Goal: Task Accomplishment & Management: Use online tool/utility

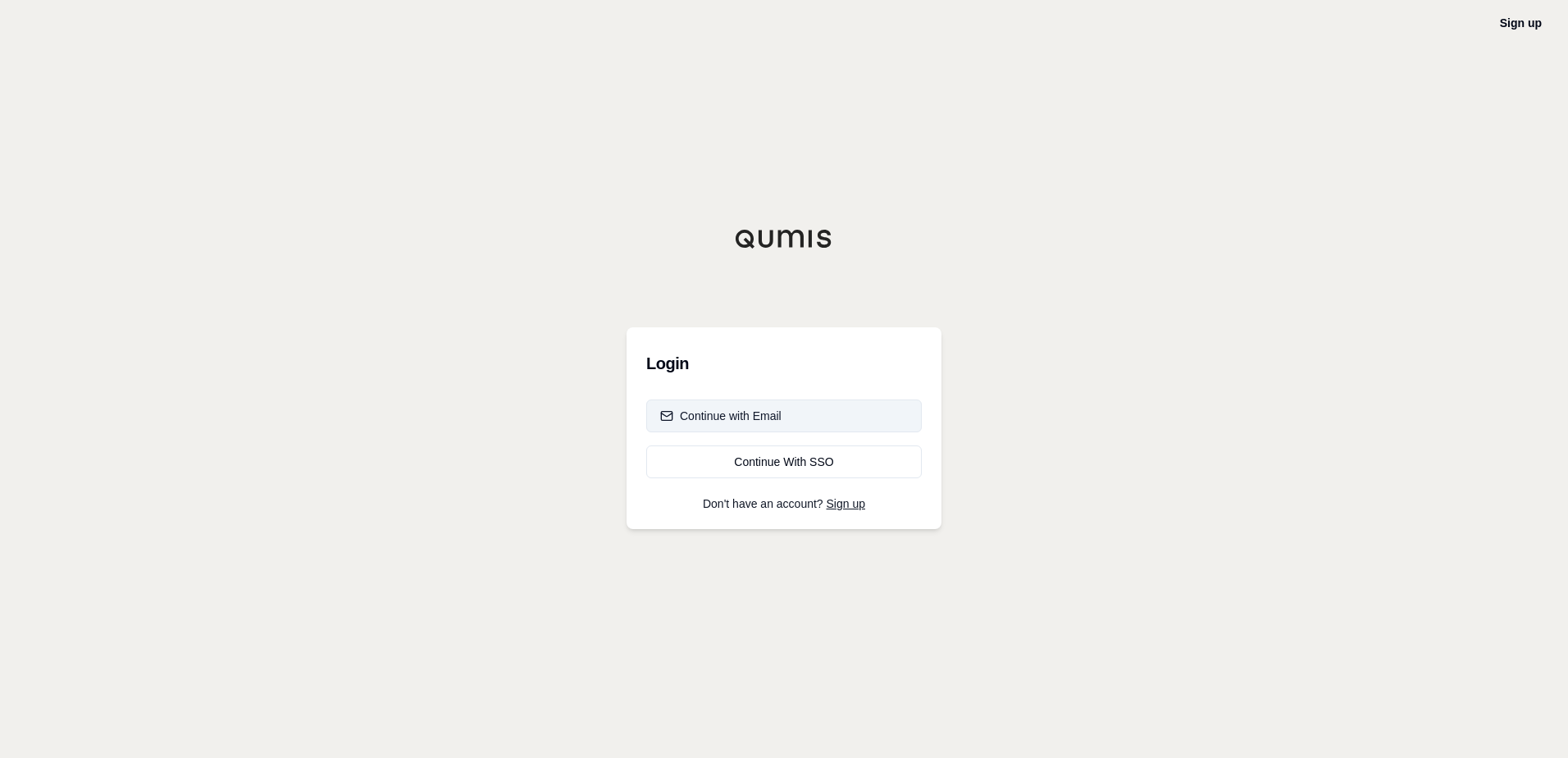
click at [775, 415] on div "Continue with Email" at bounding box center [721, 416] width 121 height 17
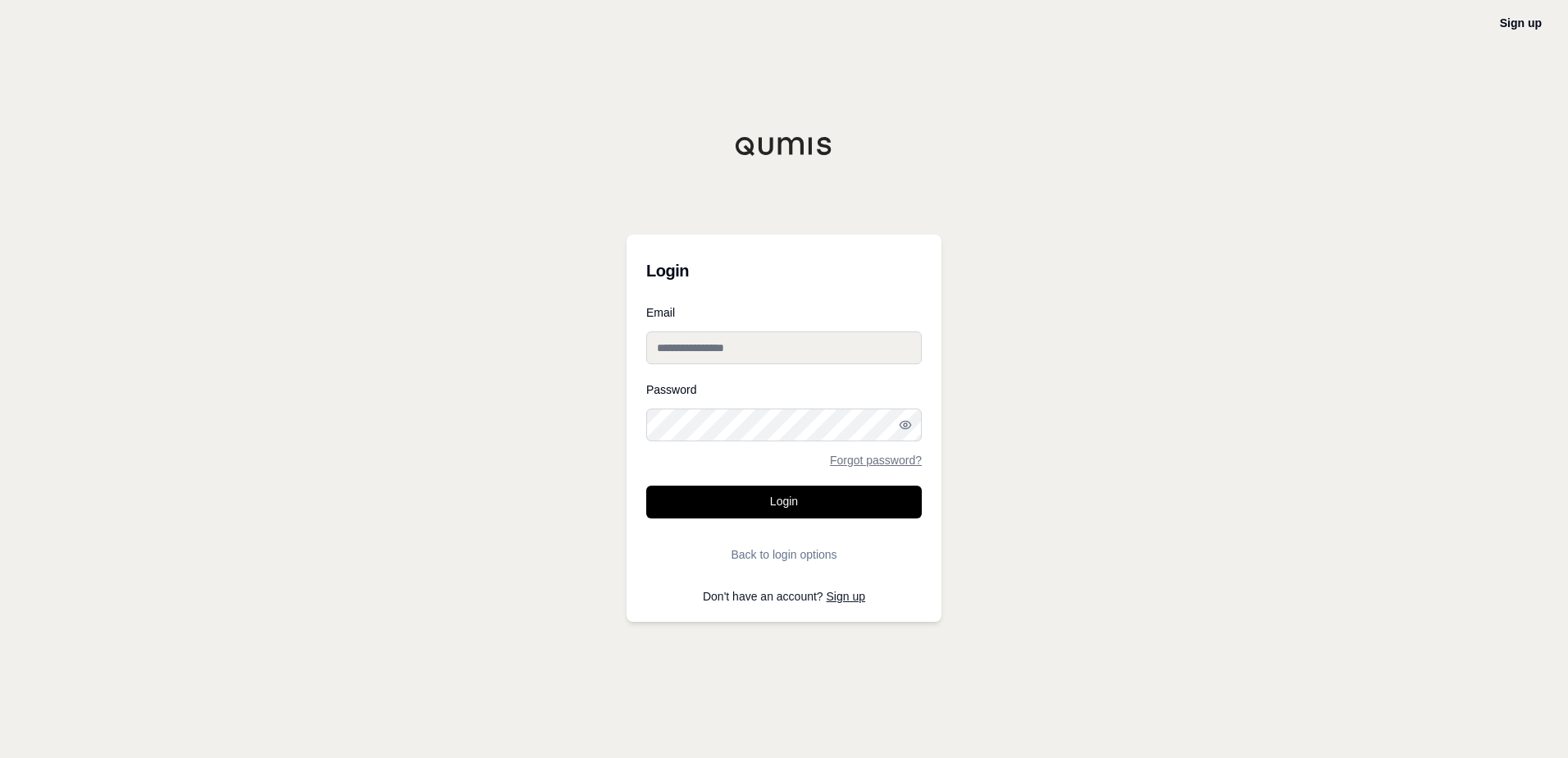
click at [790, 348] on input "Email" at bounding box center [783, 347] width 275 height 33
type input "**********"
click at [646, 485] on button "Login" at bounding box center [783, 501] width 275 height 33
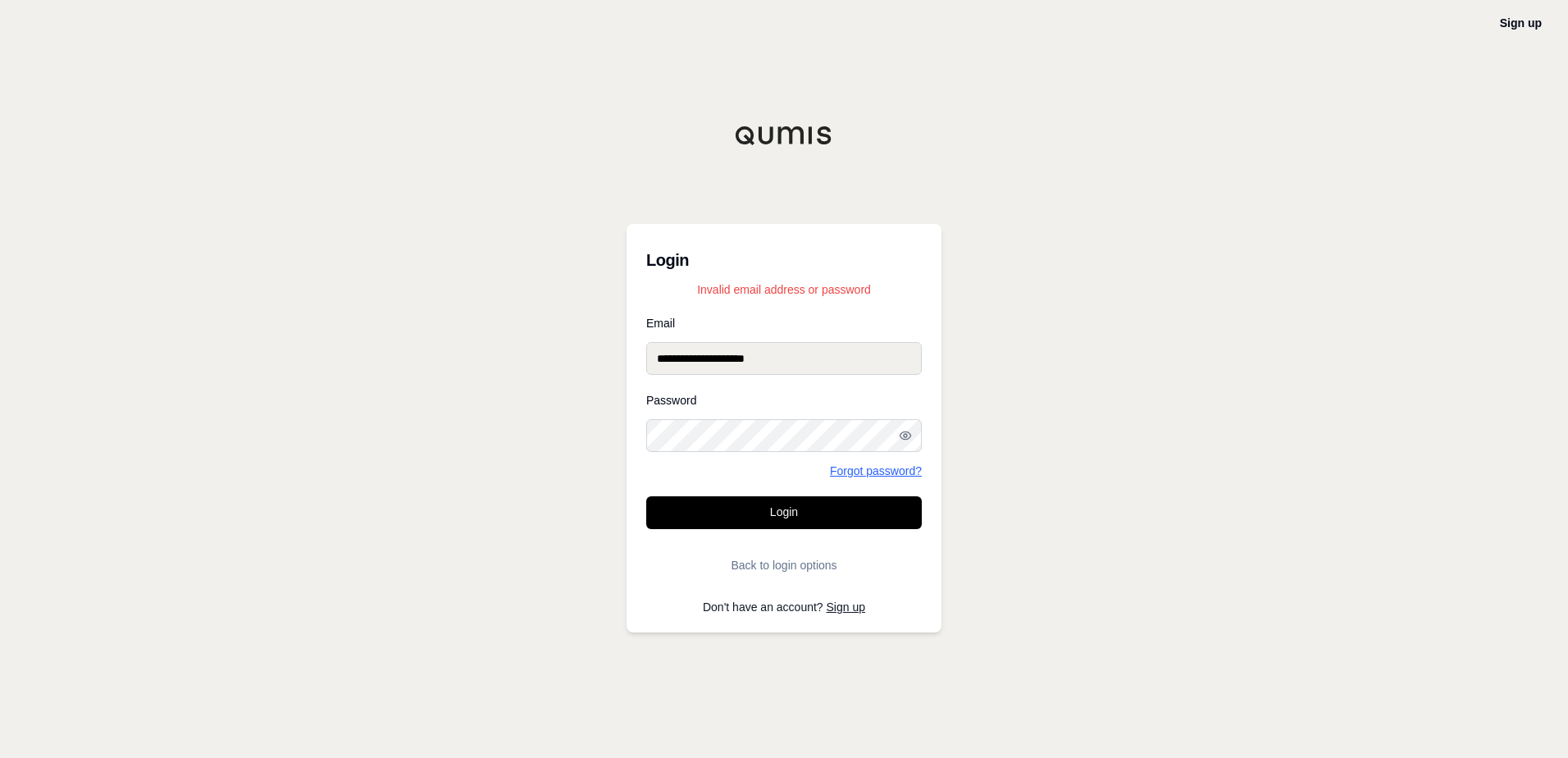
click at [896, 470] on link "Forgot password?" at bounding box center [875, 470] width 91 height 11
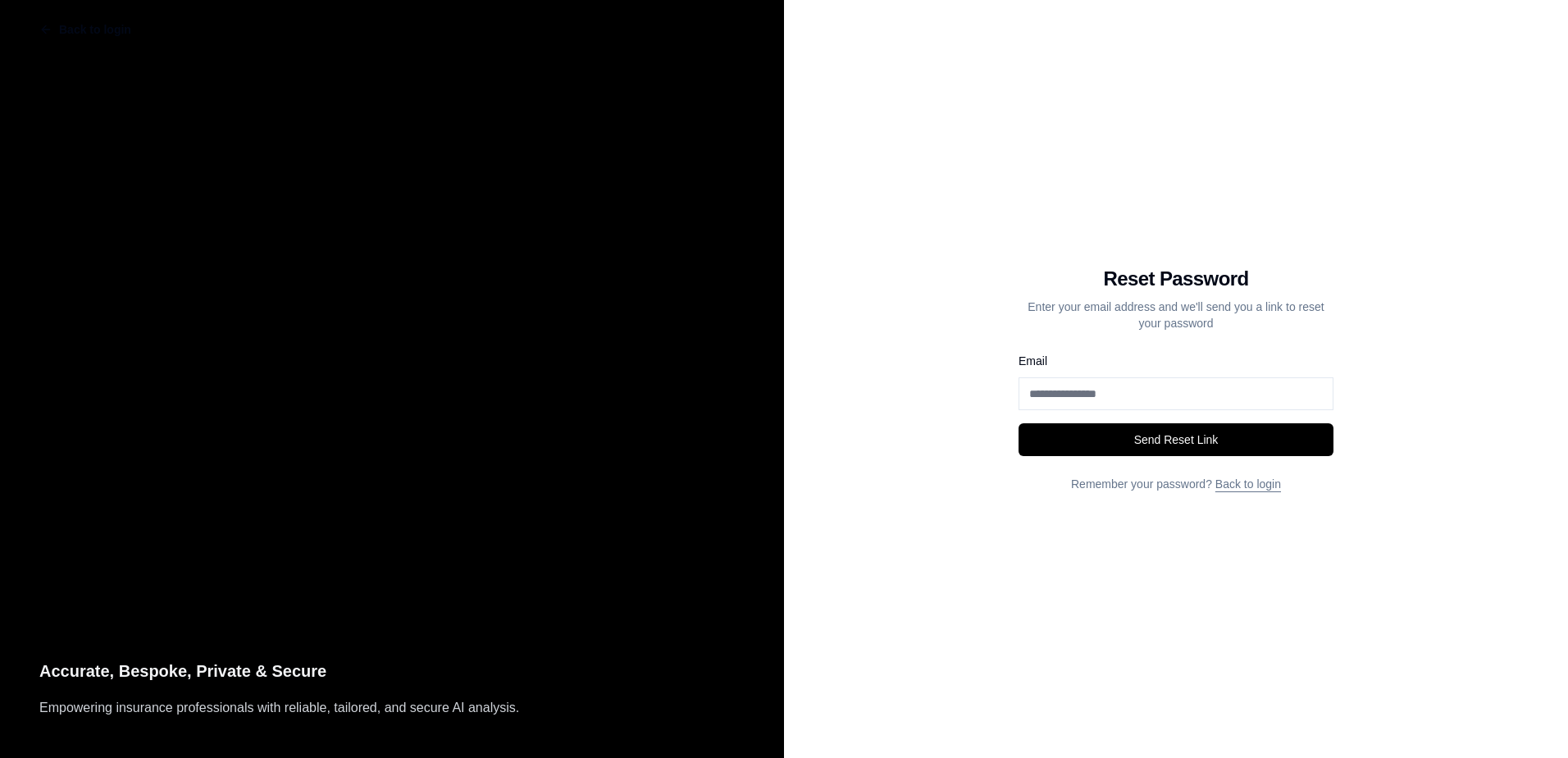
click at [1066, 398] on input "Email" at bounding box center [1175, 393] width 315 height 33
type input "**********"
click at [1018, 423] on button "Send Reset Link" at bounding box center [1175, 439] width 315 height 33
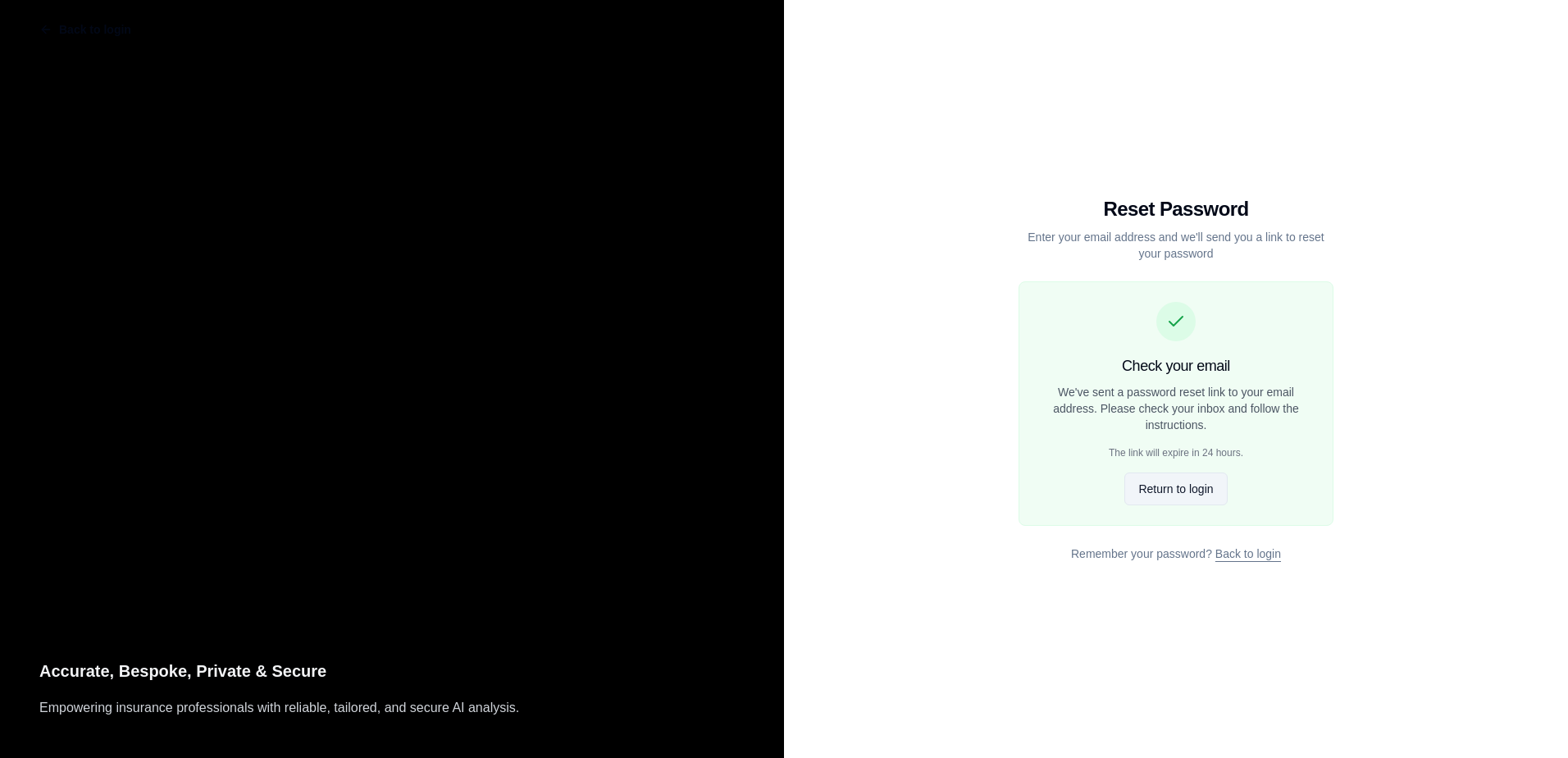
click at [1183, 482] on button "Return to login" at bounding box center [1176, 488] width 103 height 33
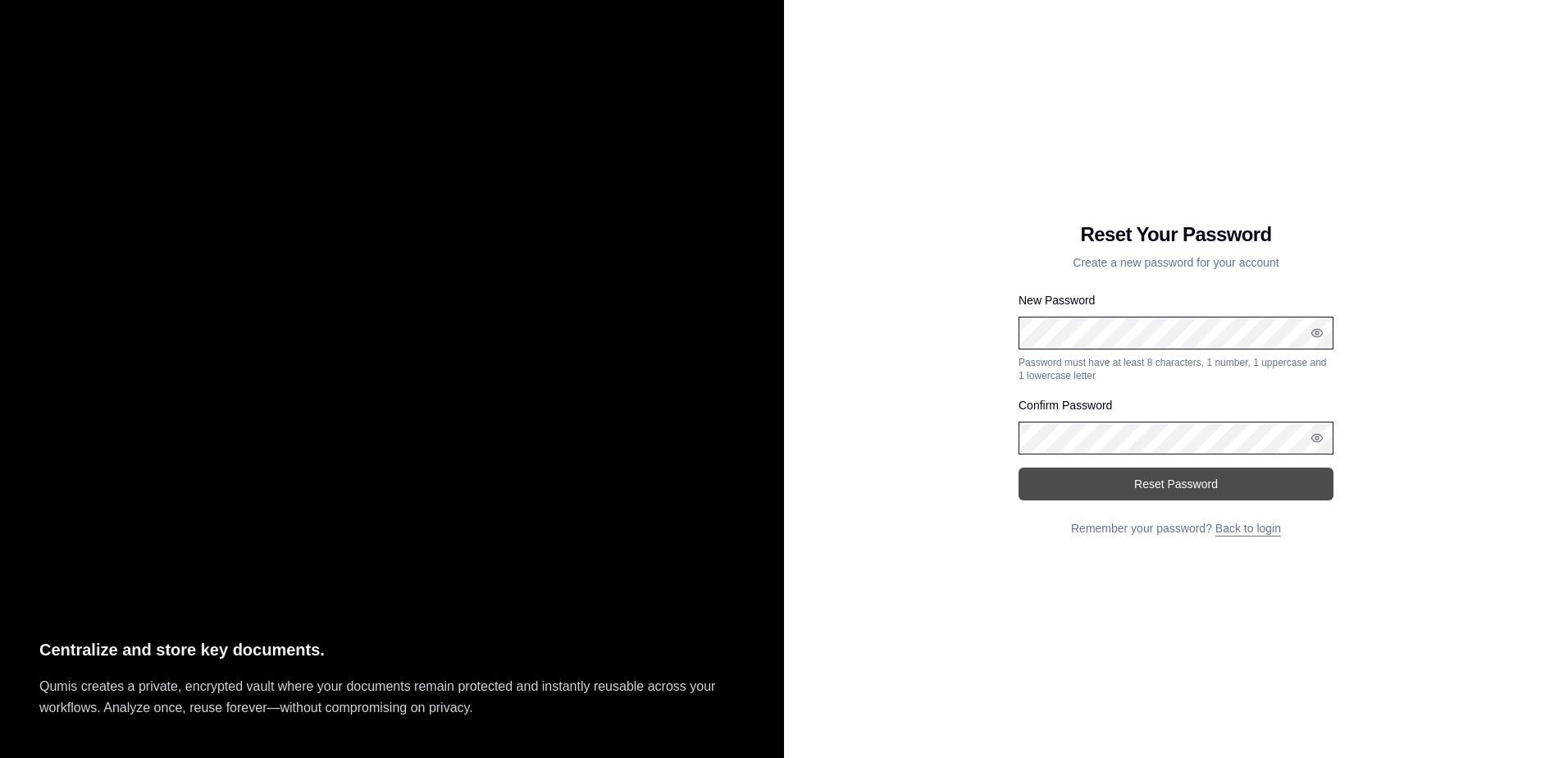
click at [1163, 485] on button "Reset Password" at bounding box center [1175, 484] width 315 height 33
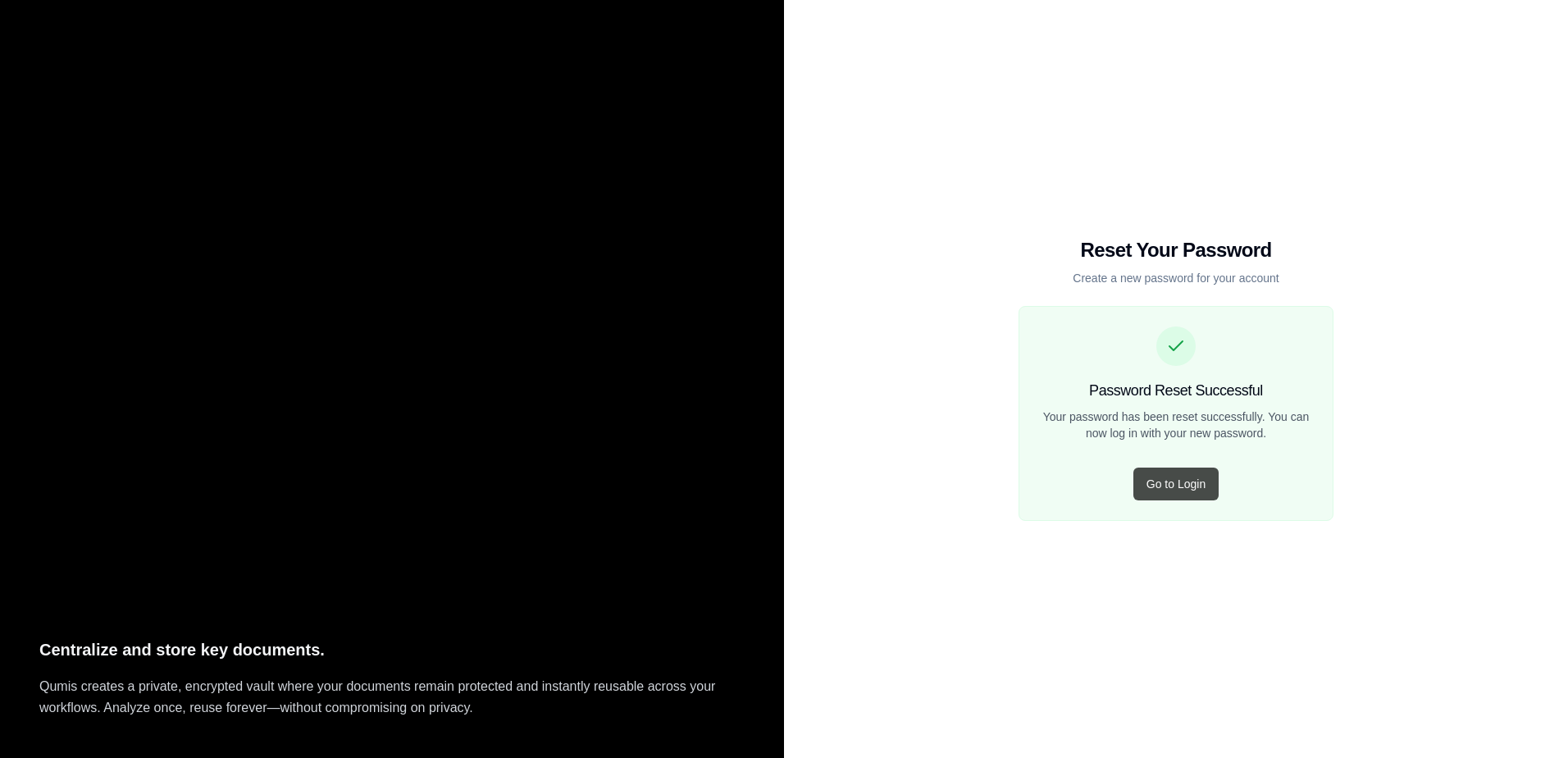
click at [1188, 494] on button "Go to Login" at bounding box center [1175, 484] width 85 height 33
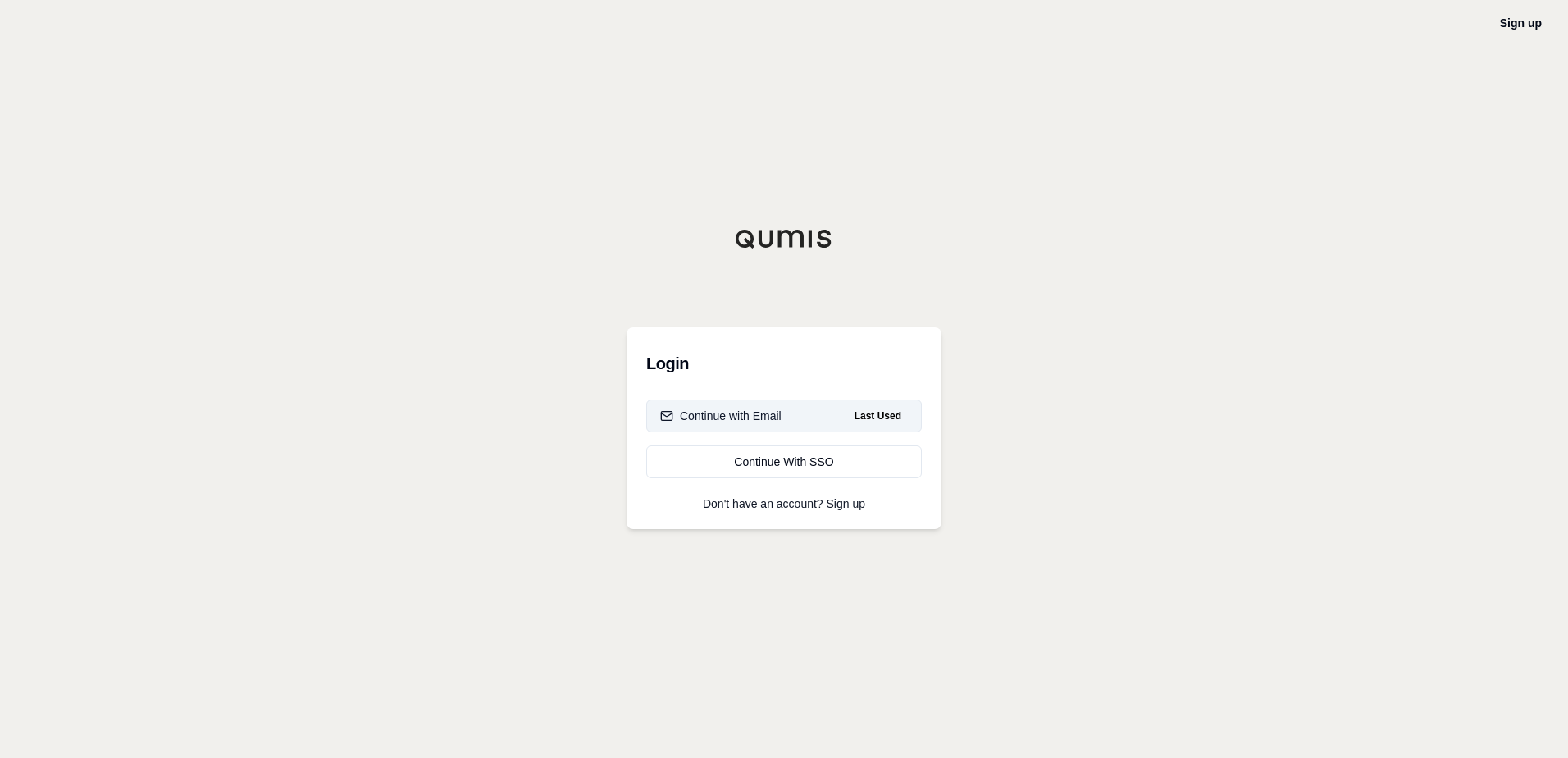
click at [797, 422] on button "Continue with Email Last Used" at bounding box center [783, 415] width 275 height 33
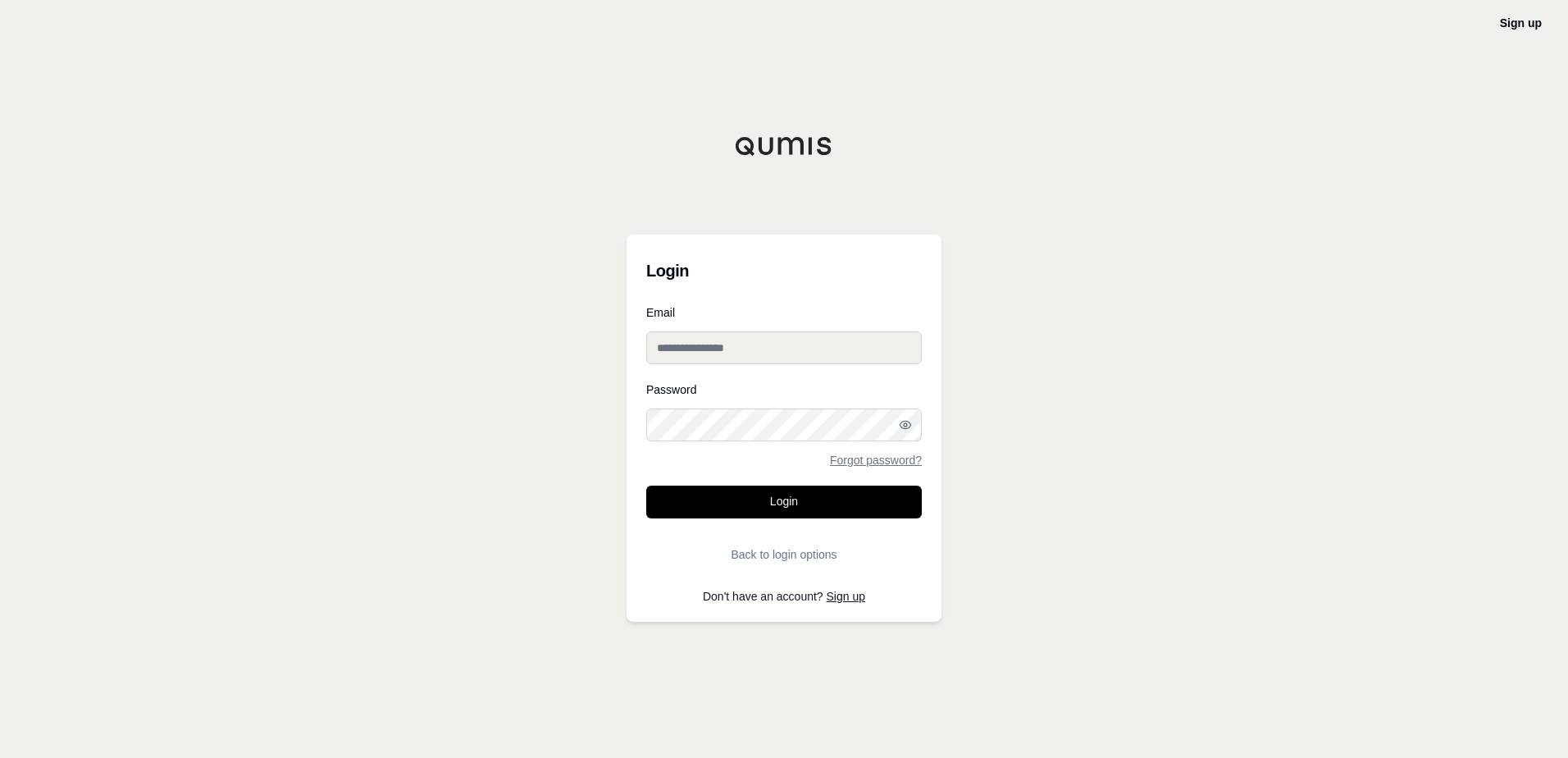
click at [773, 356] on input "Email" at bounding box center [783, 347] width 275 height 33
type input "**********"
click at [797, 495] on button "Login" at bounding box center [783, 501] width 275 height 33
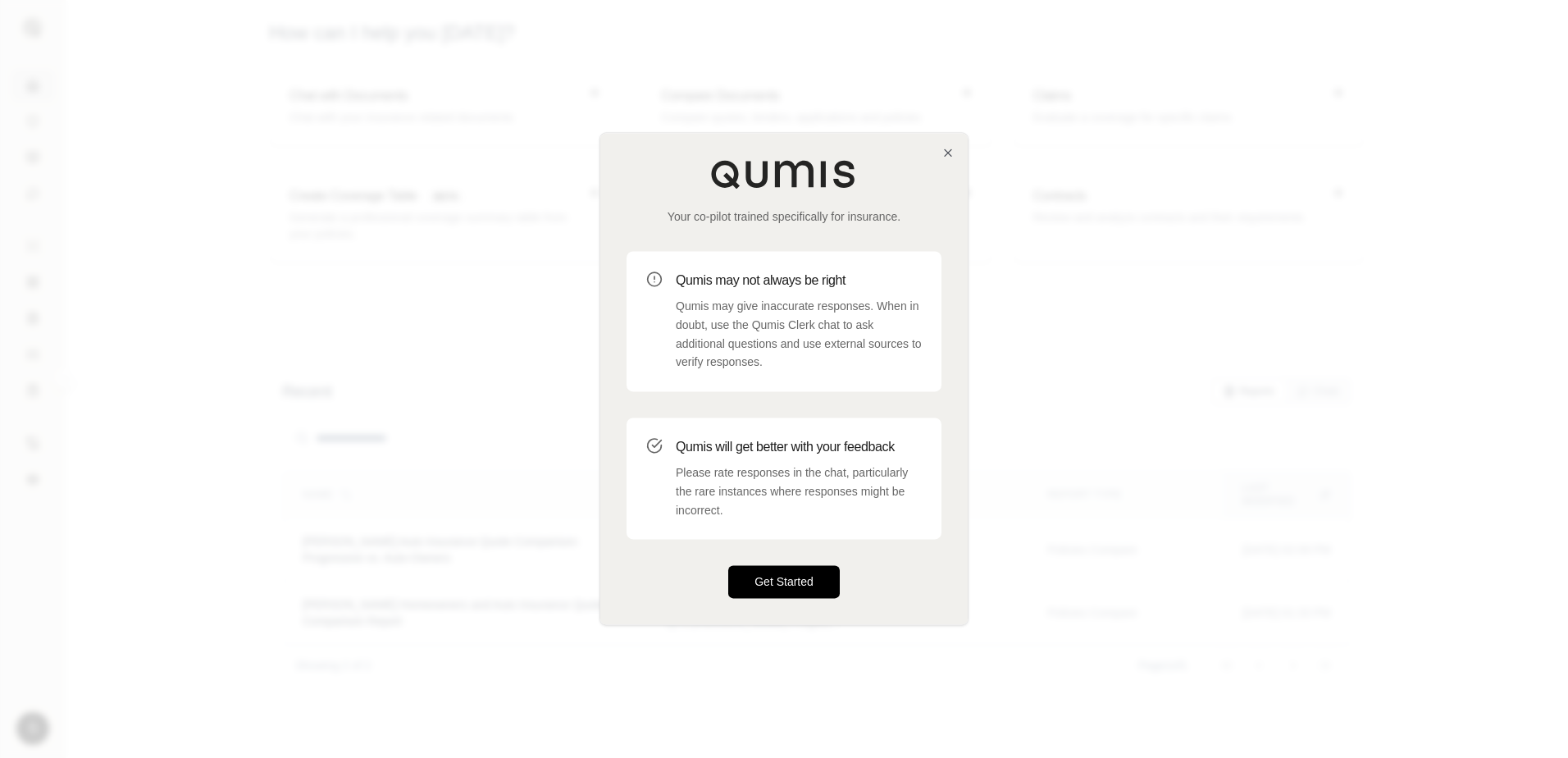
click at [795, 581] on button "Get Started" at bounding box center [784, 582] width 112 height 33
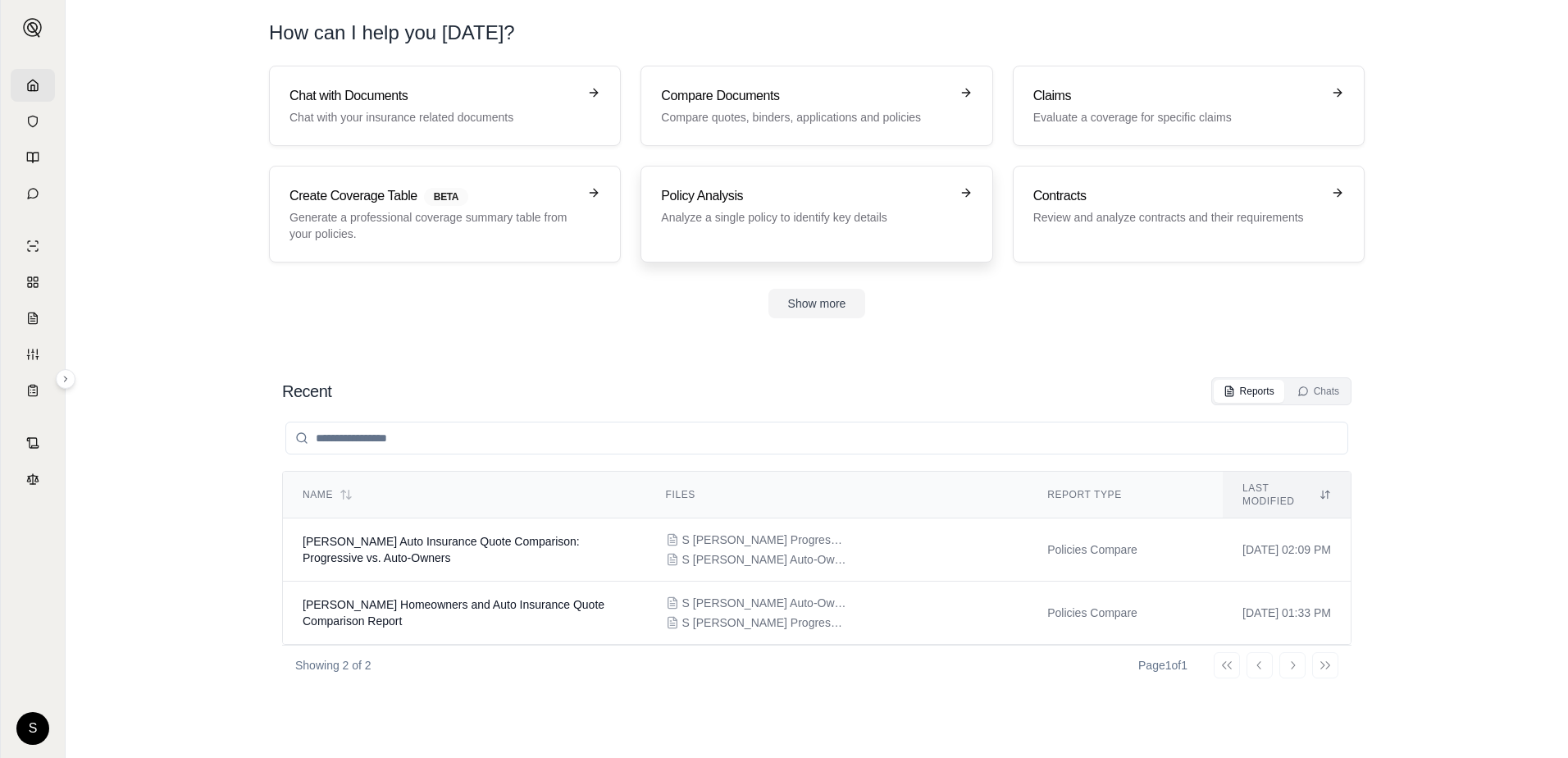
click at [949, 199] on h3 "Policy Analysis" at bounding box center [805, 195] width 287 height 20
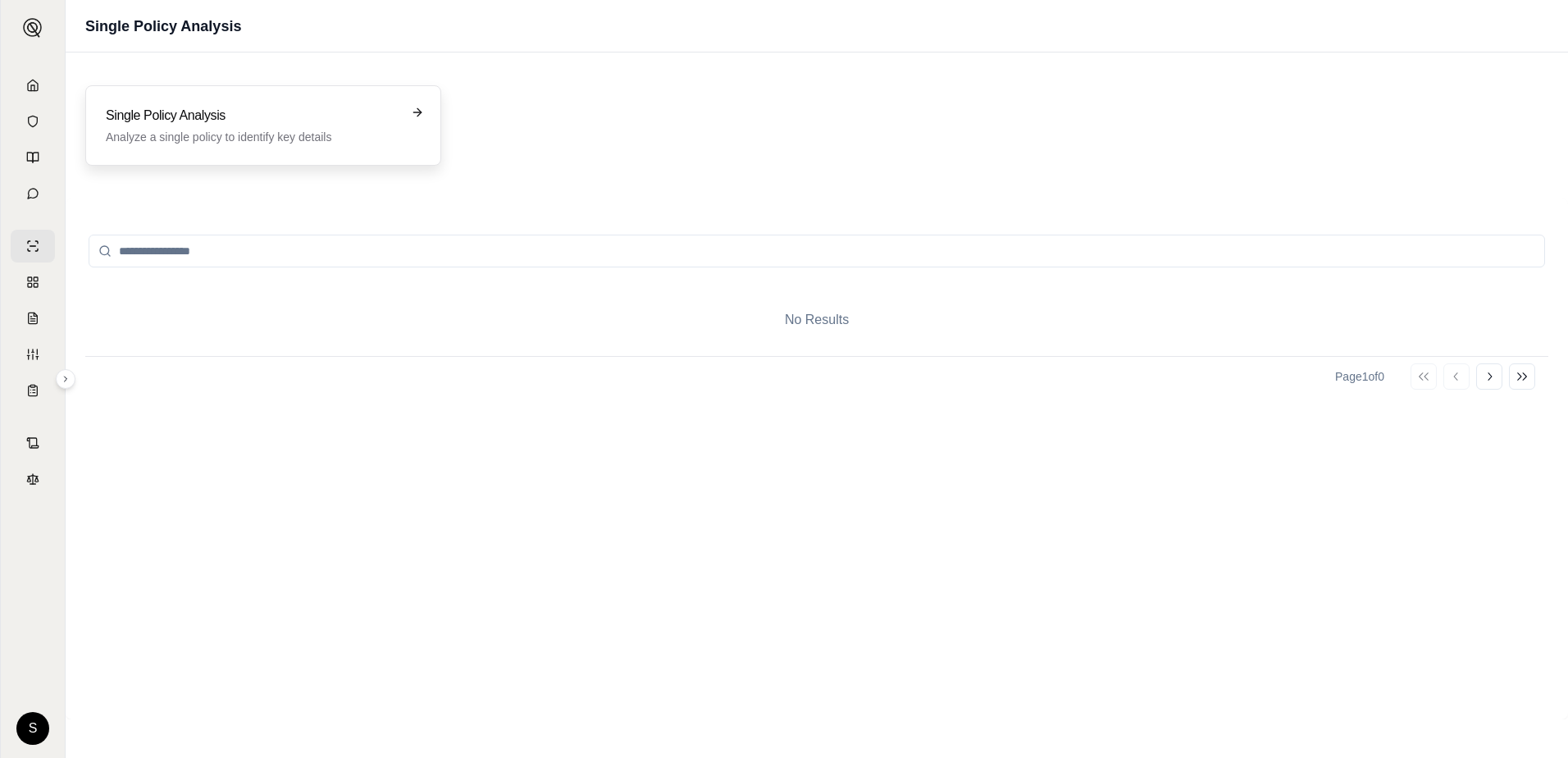
click at [179, 119] on h3 "Single Policy Analysis" at bounding box center [251, 115] width 292 height 20
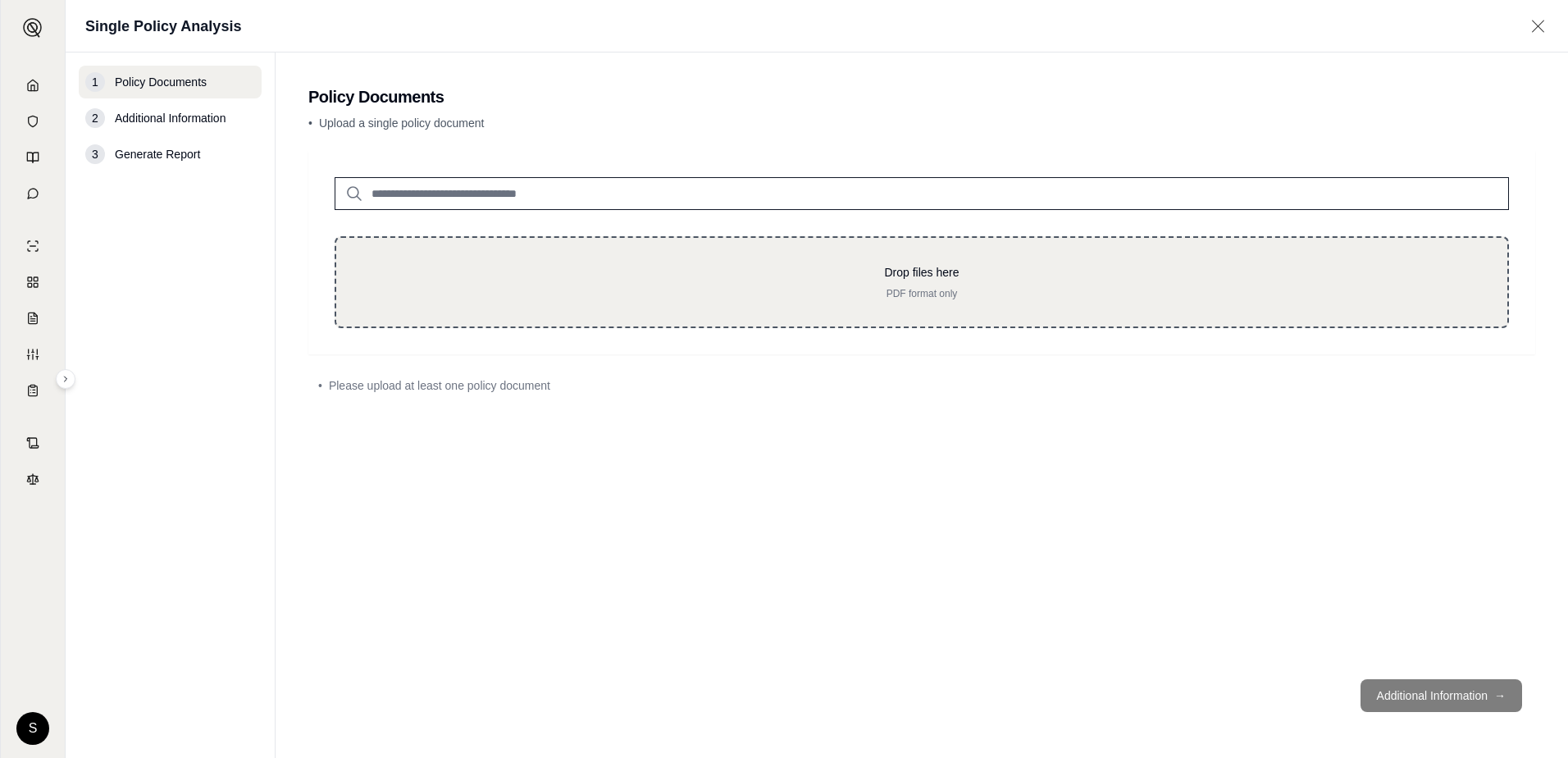
drag, startPoint x: 827, startPoint y: 288, endPoint x: 720, endPoint y: 264, distance: 109.7
click at [720, 264] on p "Drop files here" at bounding box center [921, 273] width 1119 height 17
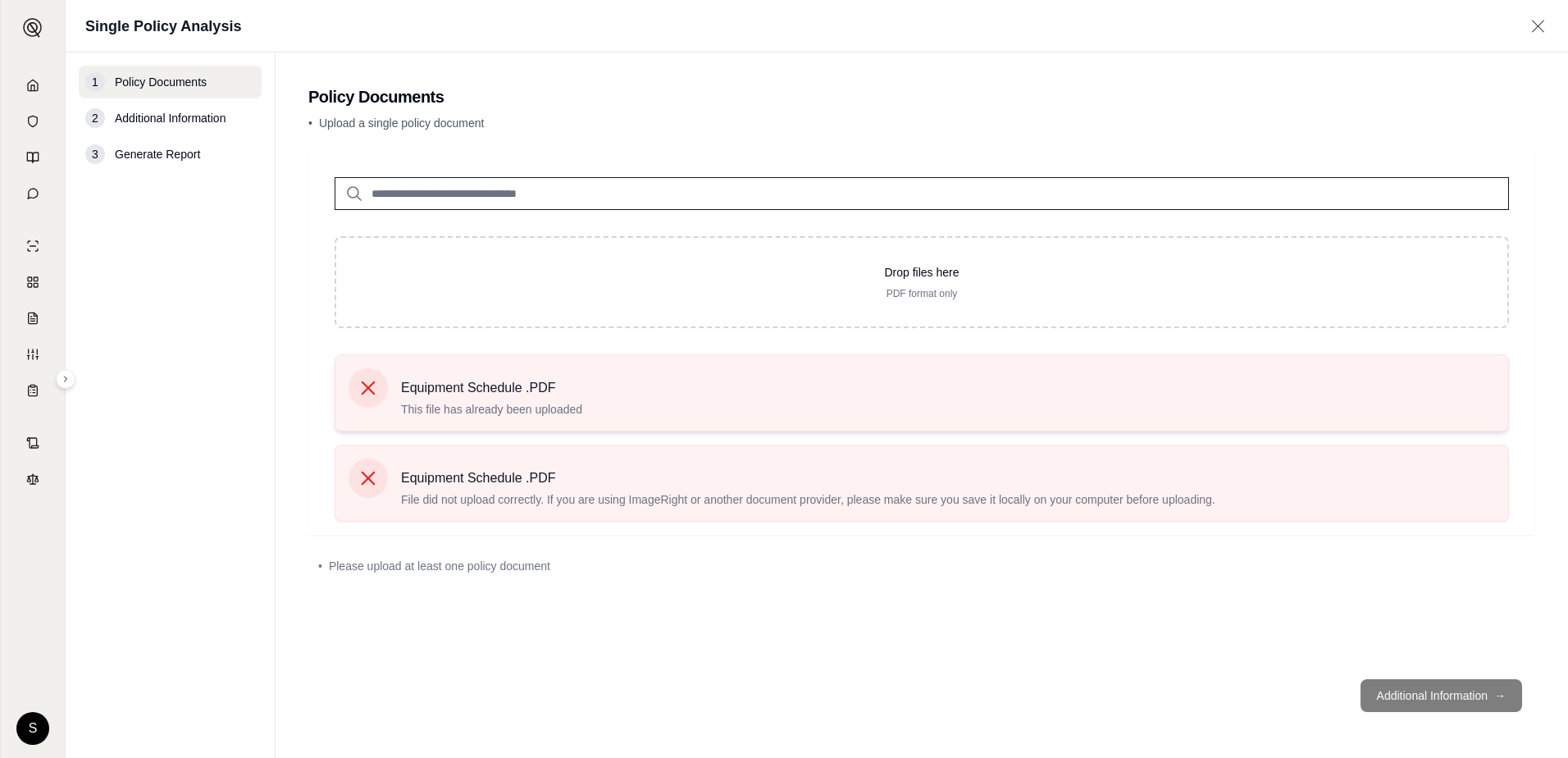
click at [365, 373] on div at bounding box center [368, 388] width 39 height 39
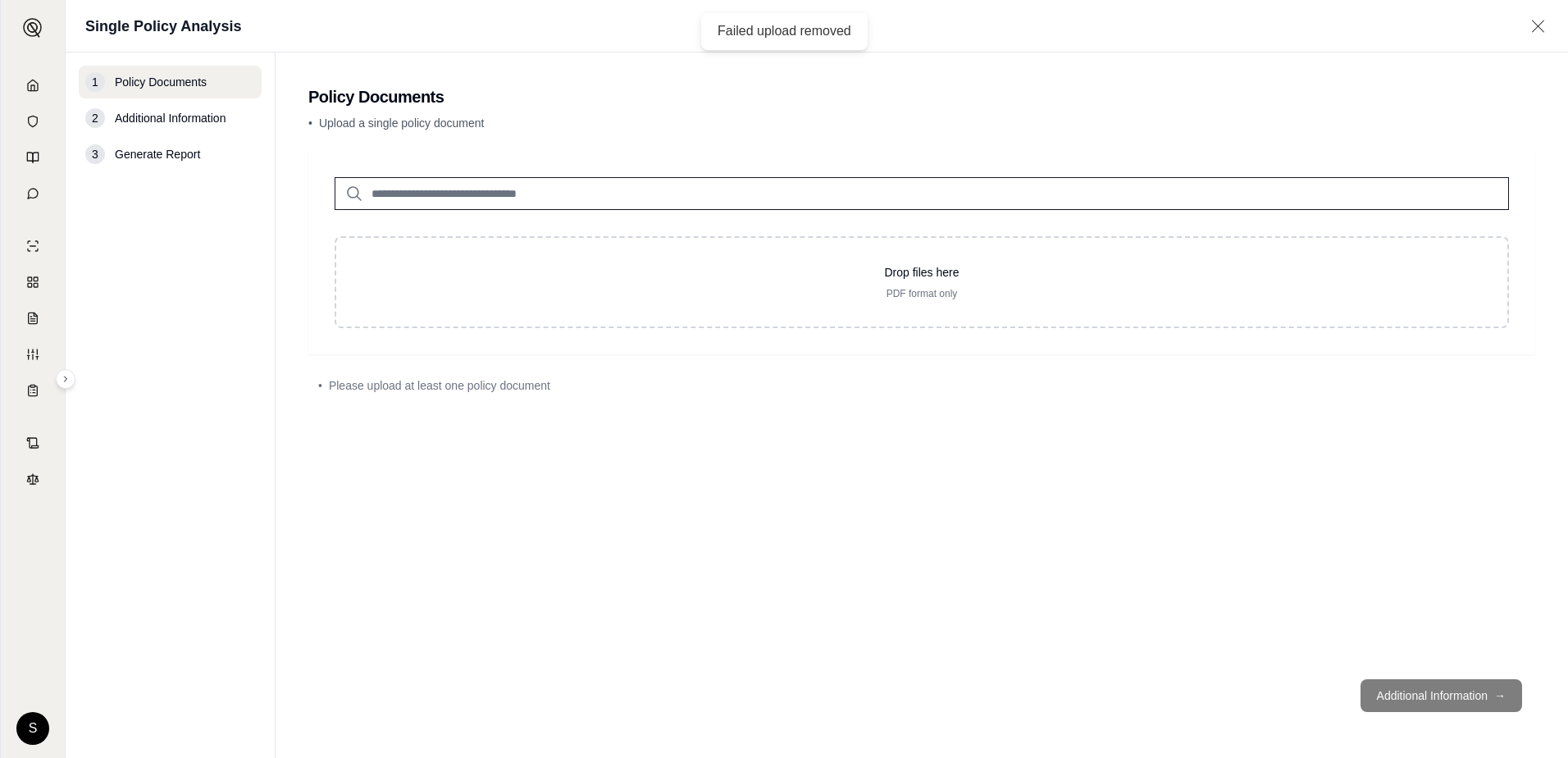
click at [140, 87] on span "Policy Documents" at bounding box center [161, 82] width 91 height 17
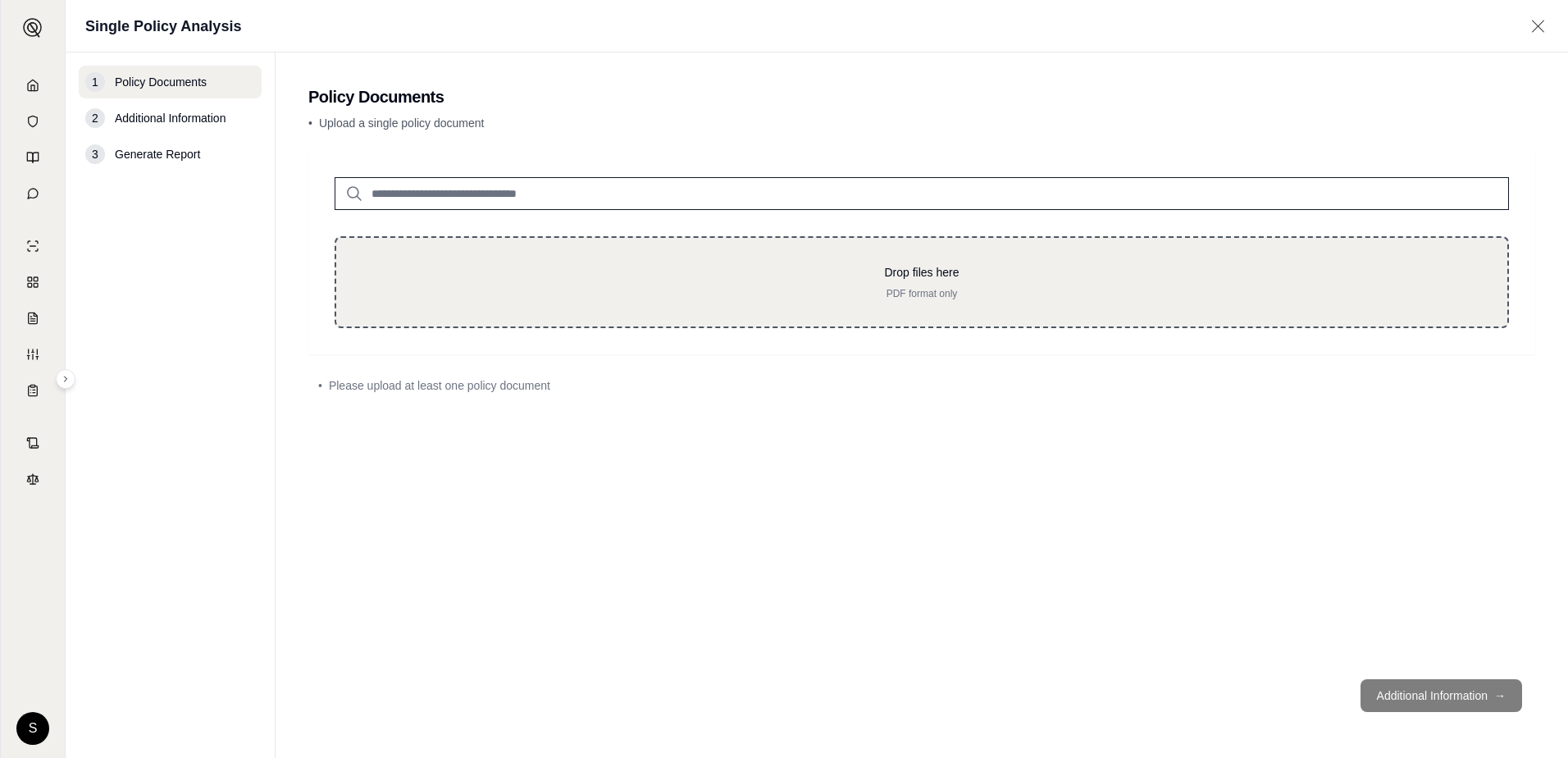
click at [882, 301] on div "Drop files here PDF format only" at bounding box center [922, 282] width 1174 height 91
drag, startPoint x: 780, startPoint y: 277, endPoint x: 626, endPoint y: 288, distance: 154.4
drag, startPoint x: 626, startPoint y: 288, endPoint x: 565, endPoint y: 274, distance: 62.6
click at [565, 274] on div "Drop files here PDF format only" at bounding box center [921, 282] width 1119 height 36
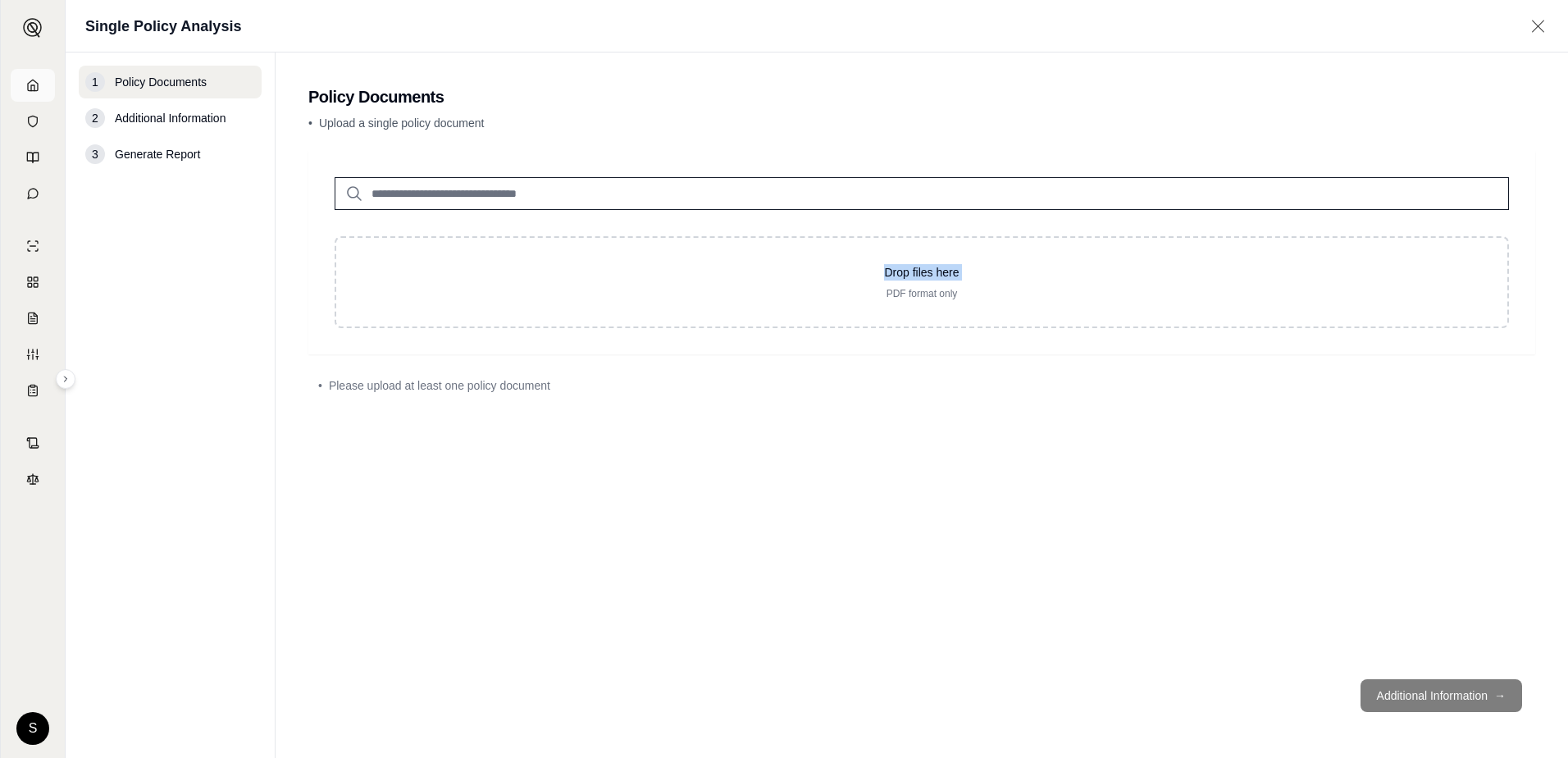
click at [37, 86] on icon at bounding box center [33, 84] width 10 height 10
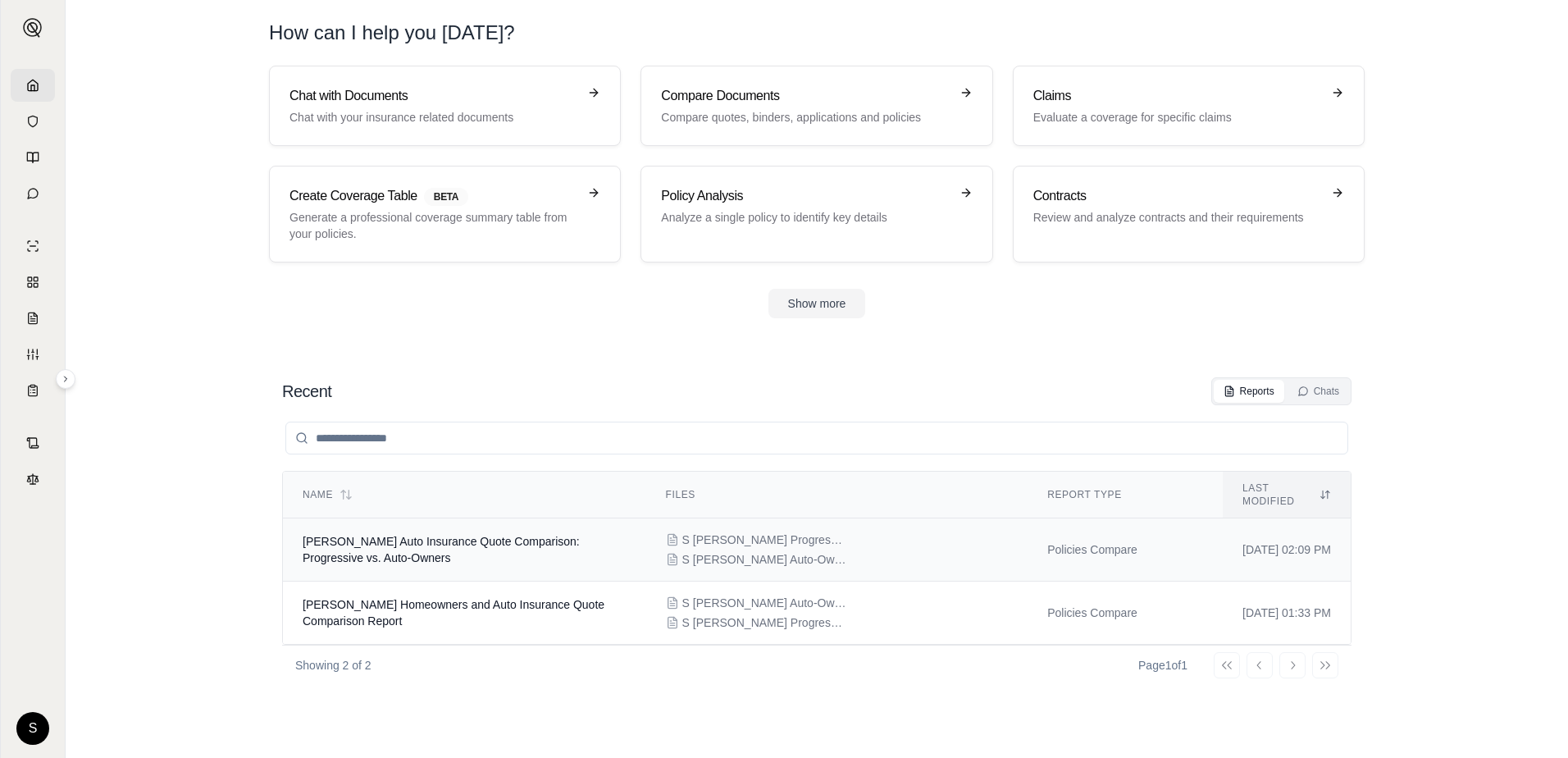
click at [848, 533] on div "S [PERSON_NAME] Progressive Auto Ins Quote.pdf S [PERSON_NAME] Auto-Owners Insu…" at bounding box center [836, 549] width 343 height 36
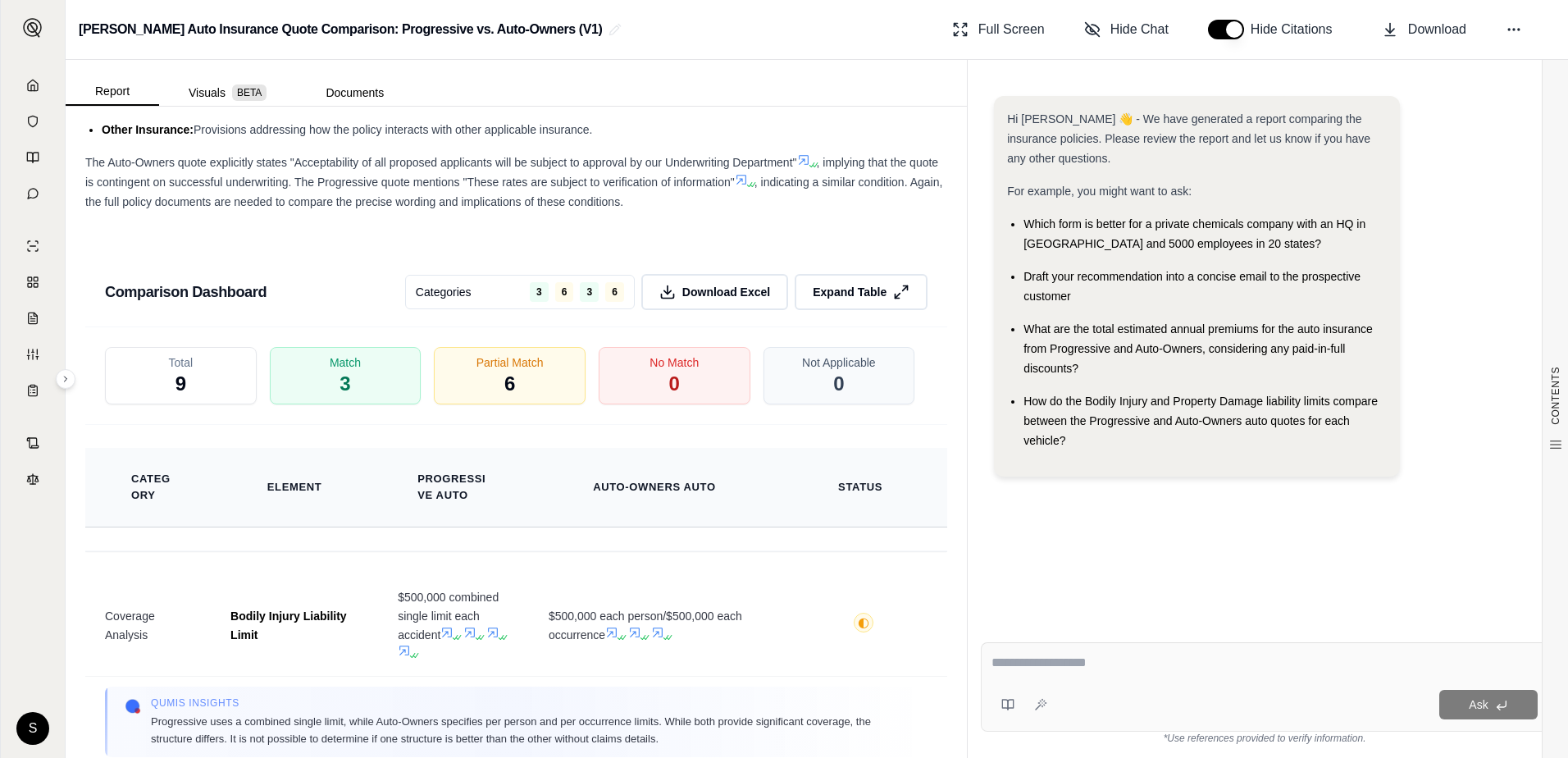
scroll to position [2302, 0]
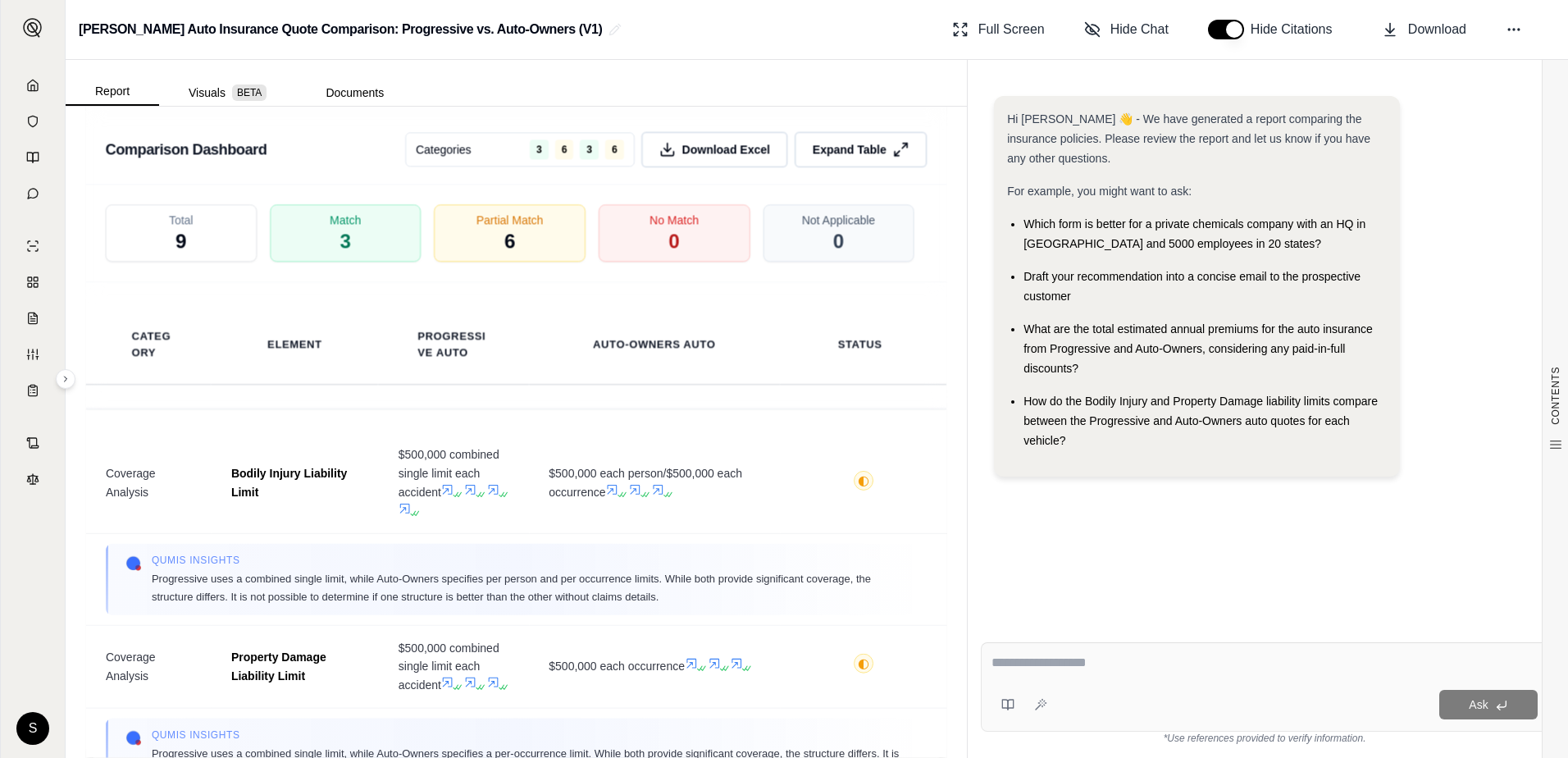
click at [1117, 666] on textarea at bounding box center [1264, 662] width 546 height 20
type textarea "**********"
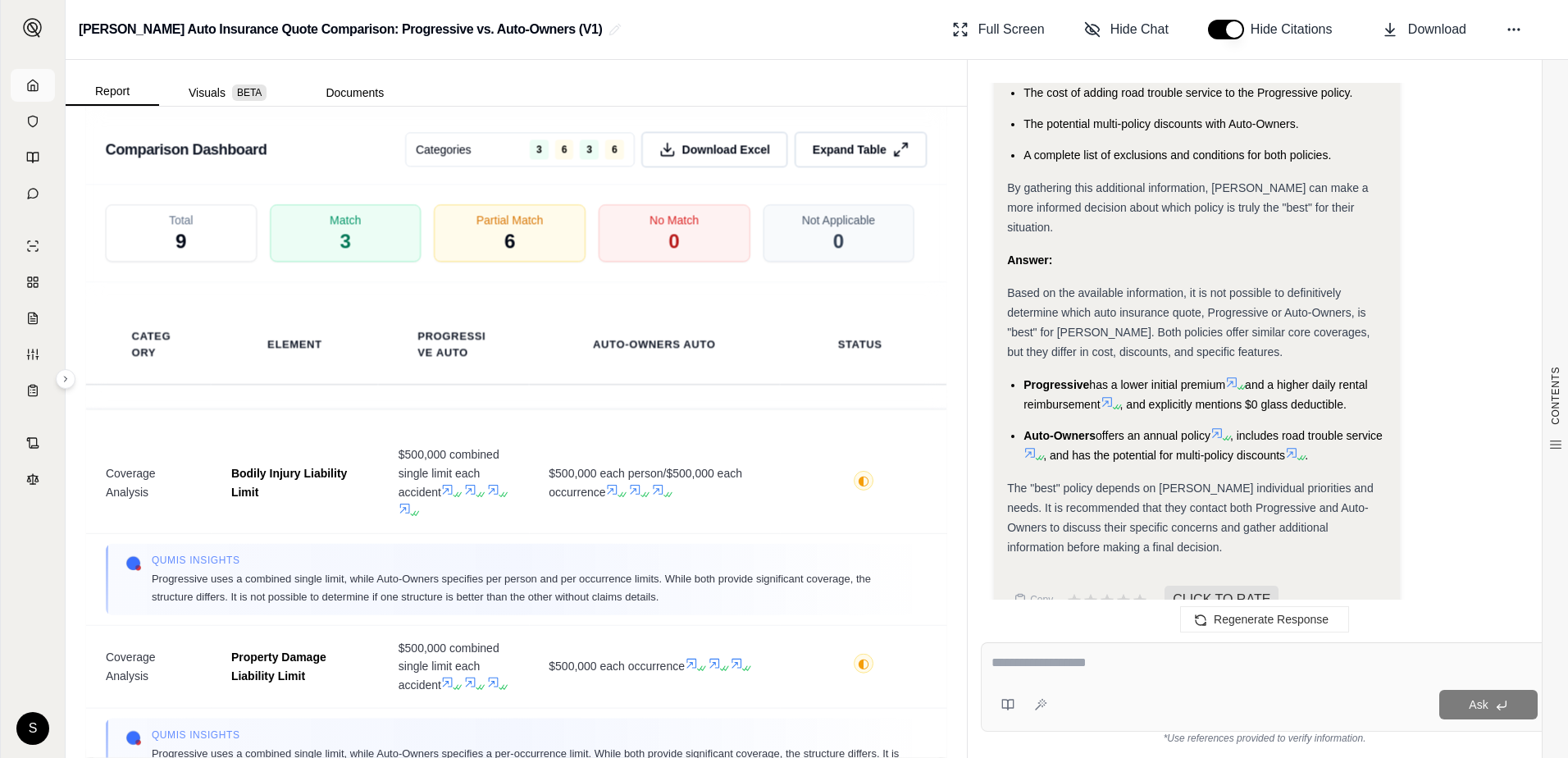
click at [31, 82] on icon at bounding box center [33, 84] width 10 height 10
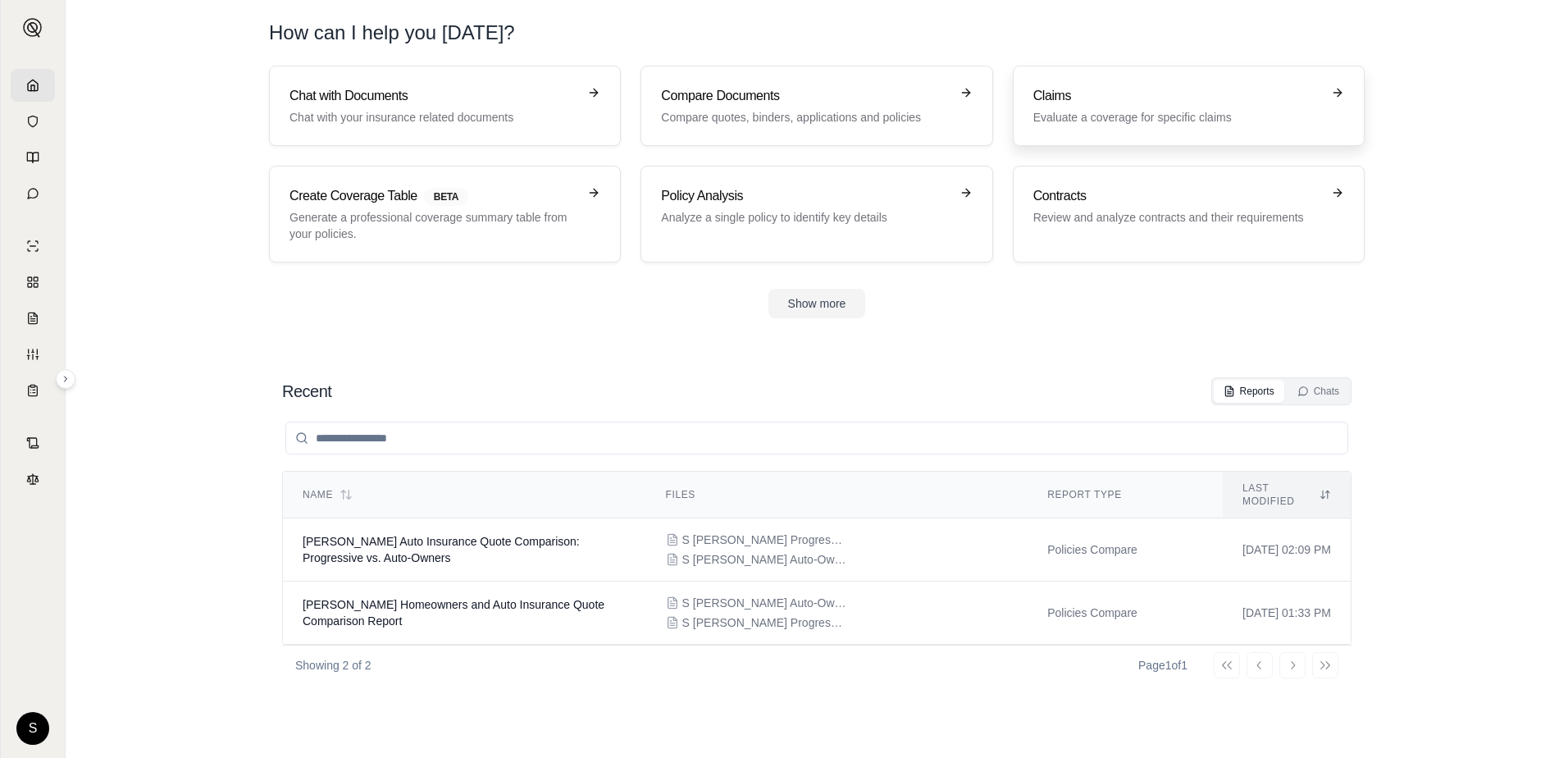
click at [1101, 112] on p "Evaluate a coverage for specific claims" at bounding box center [1177, 118] width 287 height 17
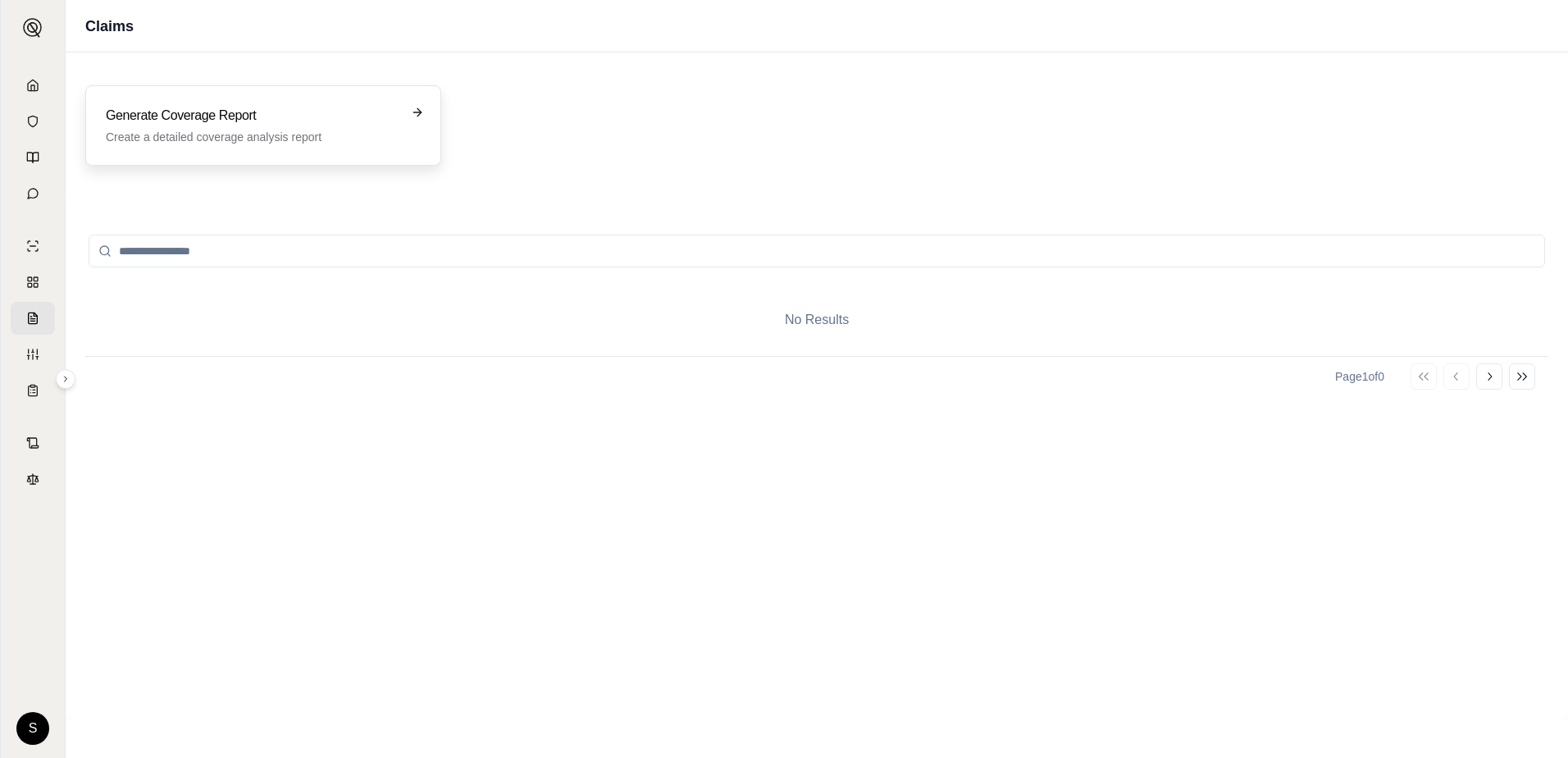
click at [239, 138] on p "Create a detailed coverage analysis report" at bounding box center [251, 137] width 292 height 17
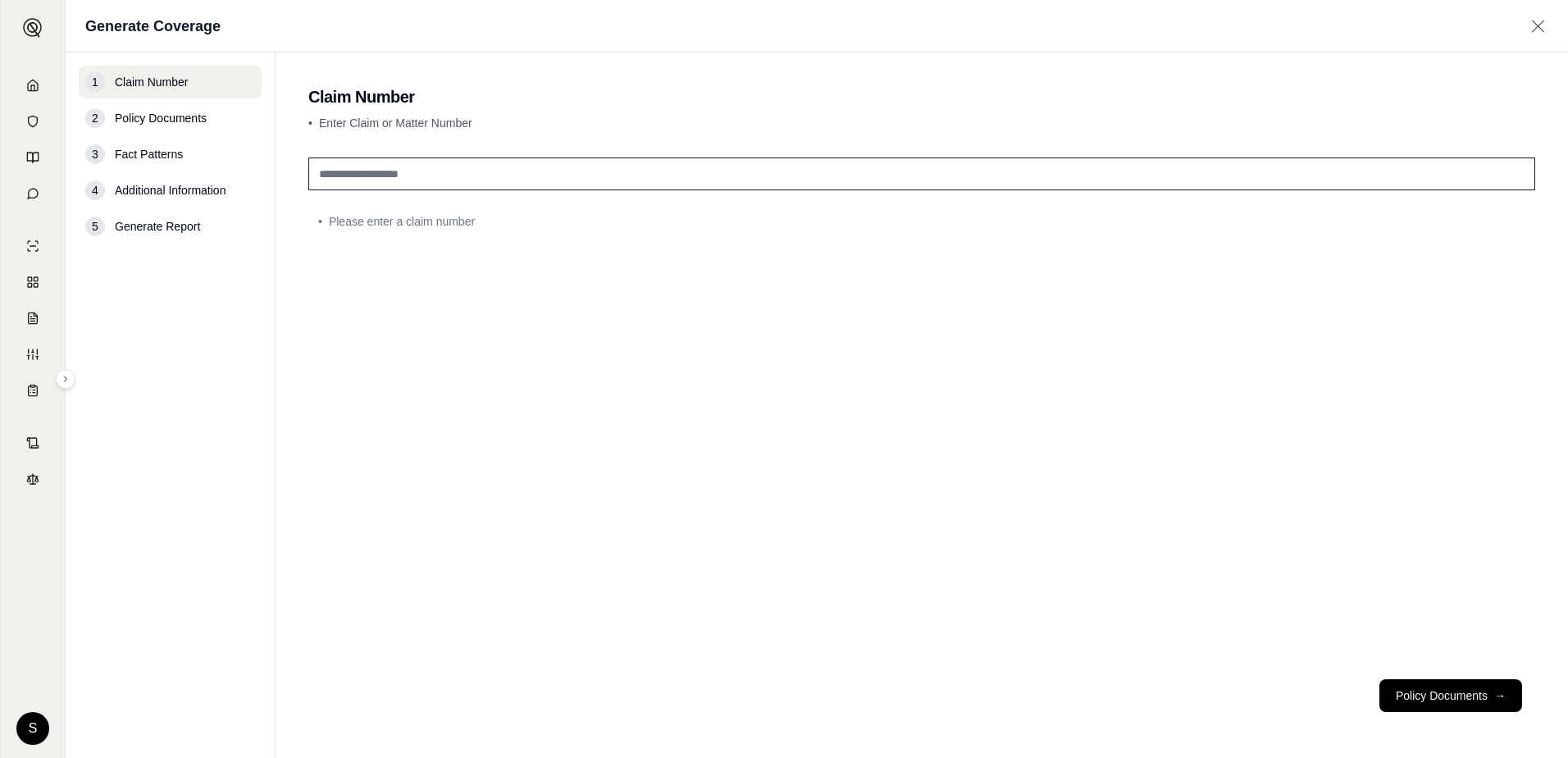
click at [425, 171] on input "text" at bounding box center [921, 174] width 1227 height 33
type input "****"
click at [168, 119] on span "Policy Documents" at bounding box center [161, 119] width 91 height 17
click at [1435, 700] on button "Policy Documents →" at bounding box center [1450, 695] width 143 height 33
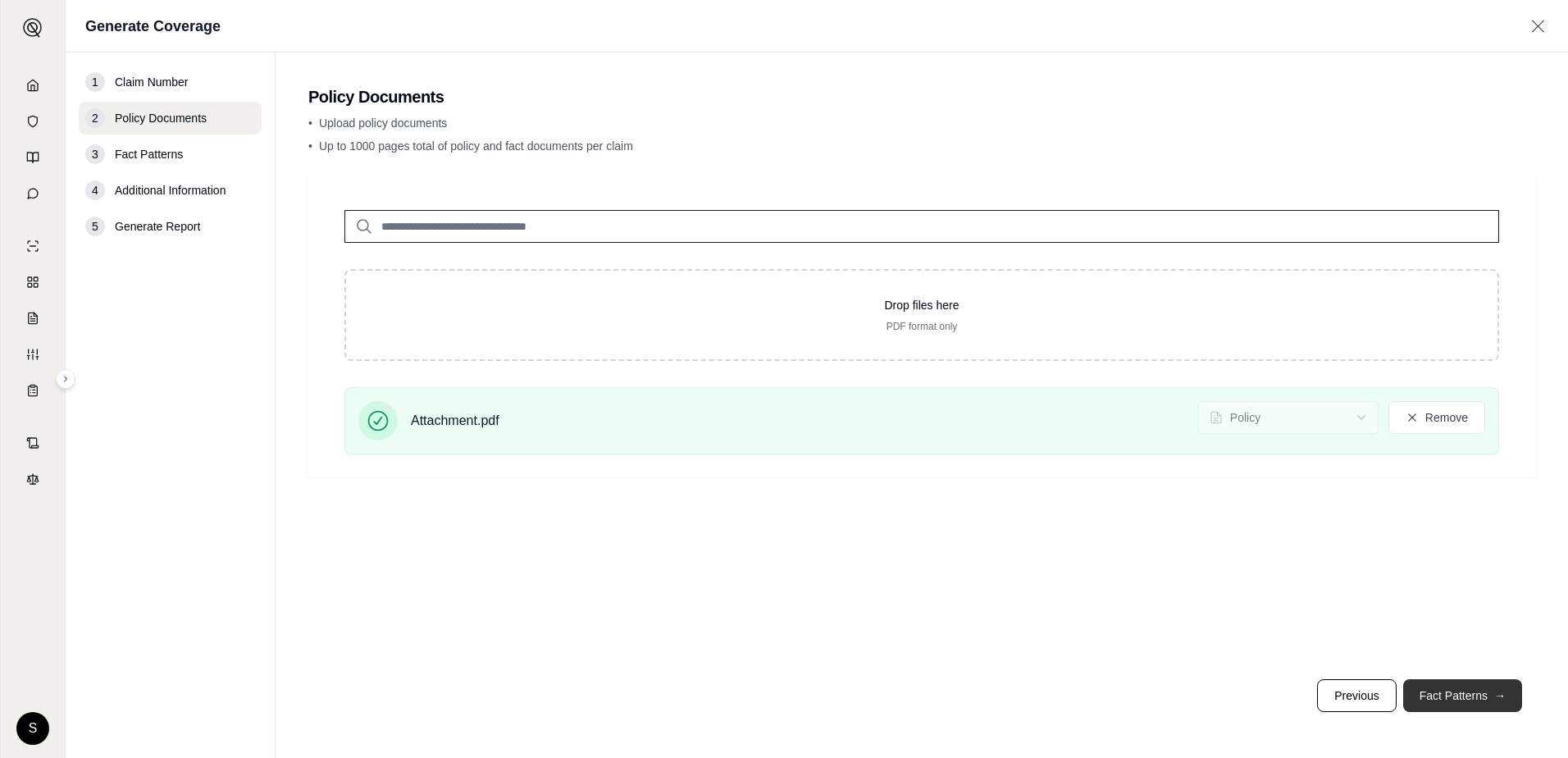
click at [1476, 700] on button "Fact Patterns →" at bounding box center [1462, 695] width 119 height 33
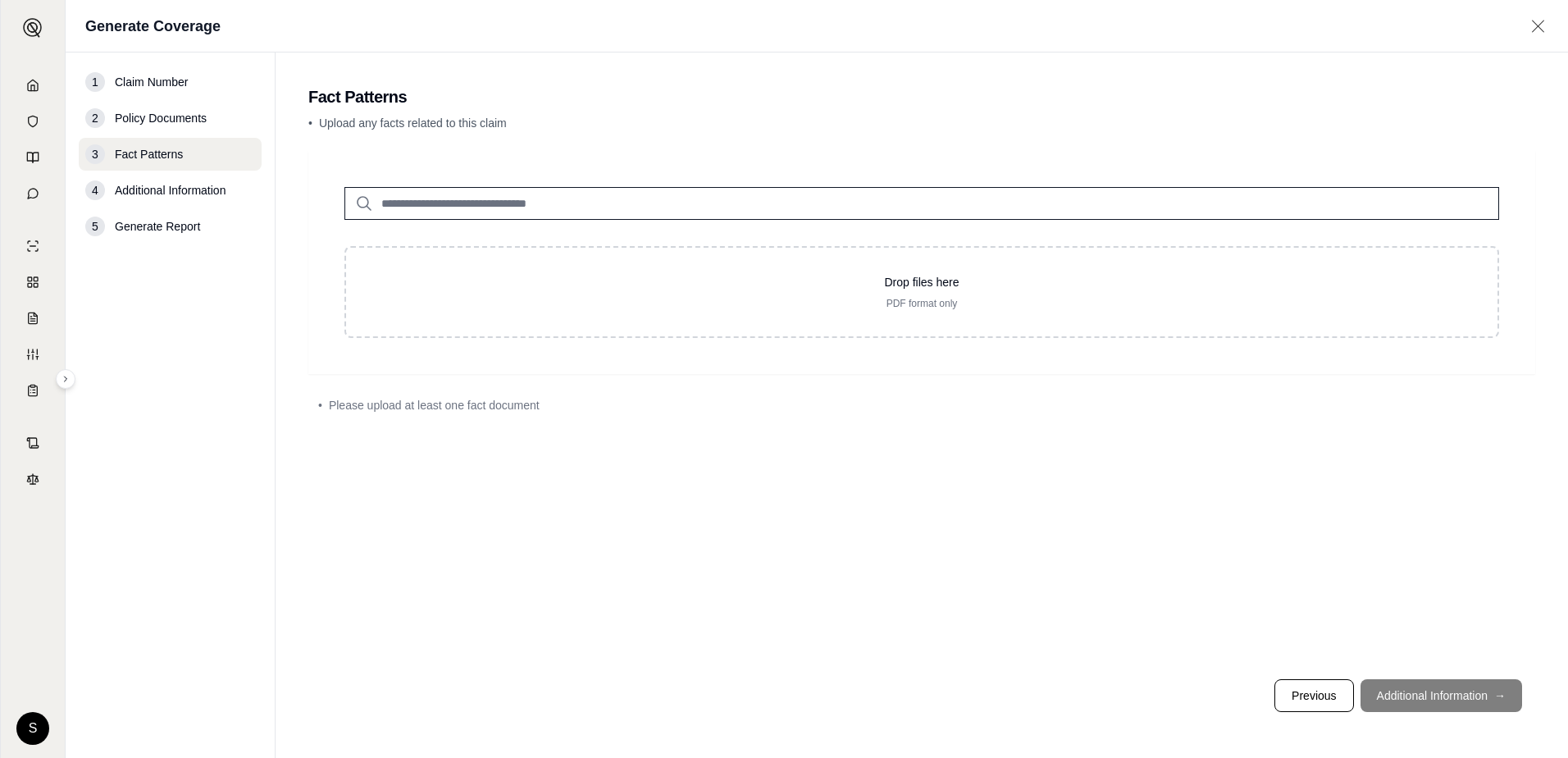
click at [473, 203] on input "search" at bounding box center [921, 203] width 1155 height 33
click at [1457, 705] on footer "Previous Additional Information →" at bounding box center [921, 695] width 1227 height 59
click at [194, 196] on div "4 Additional Information" at bounding box center [170, 190] width 183 height 33
click at [491, 207] on input "search" at bounding box center [921, 203] width 1155 height 33
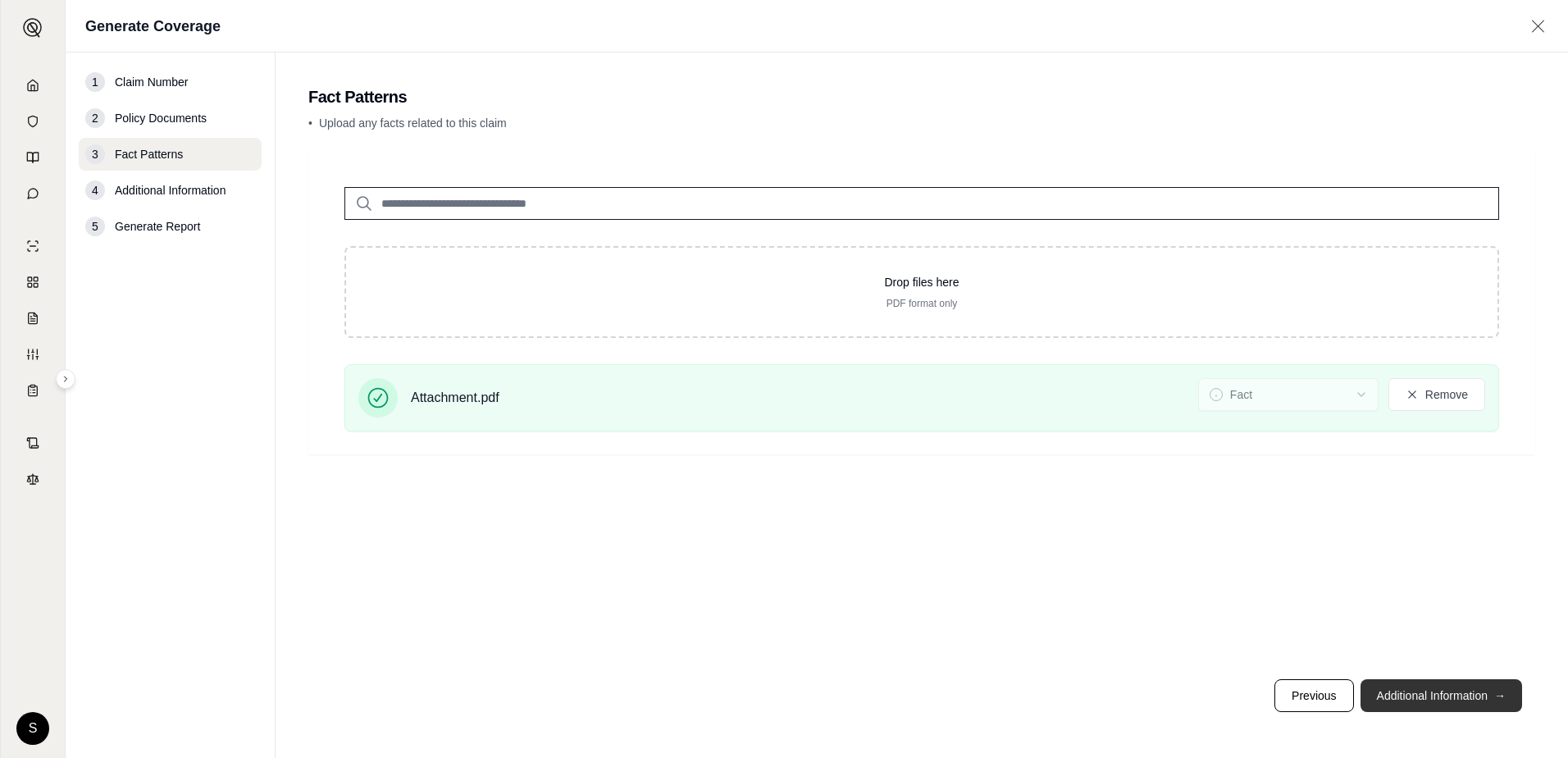
click at [1424, 700] on button "Additional Information →" at bounding box center [1441, 695] width 161 height 33
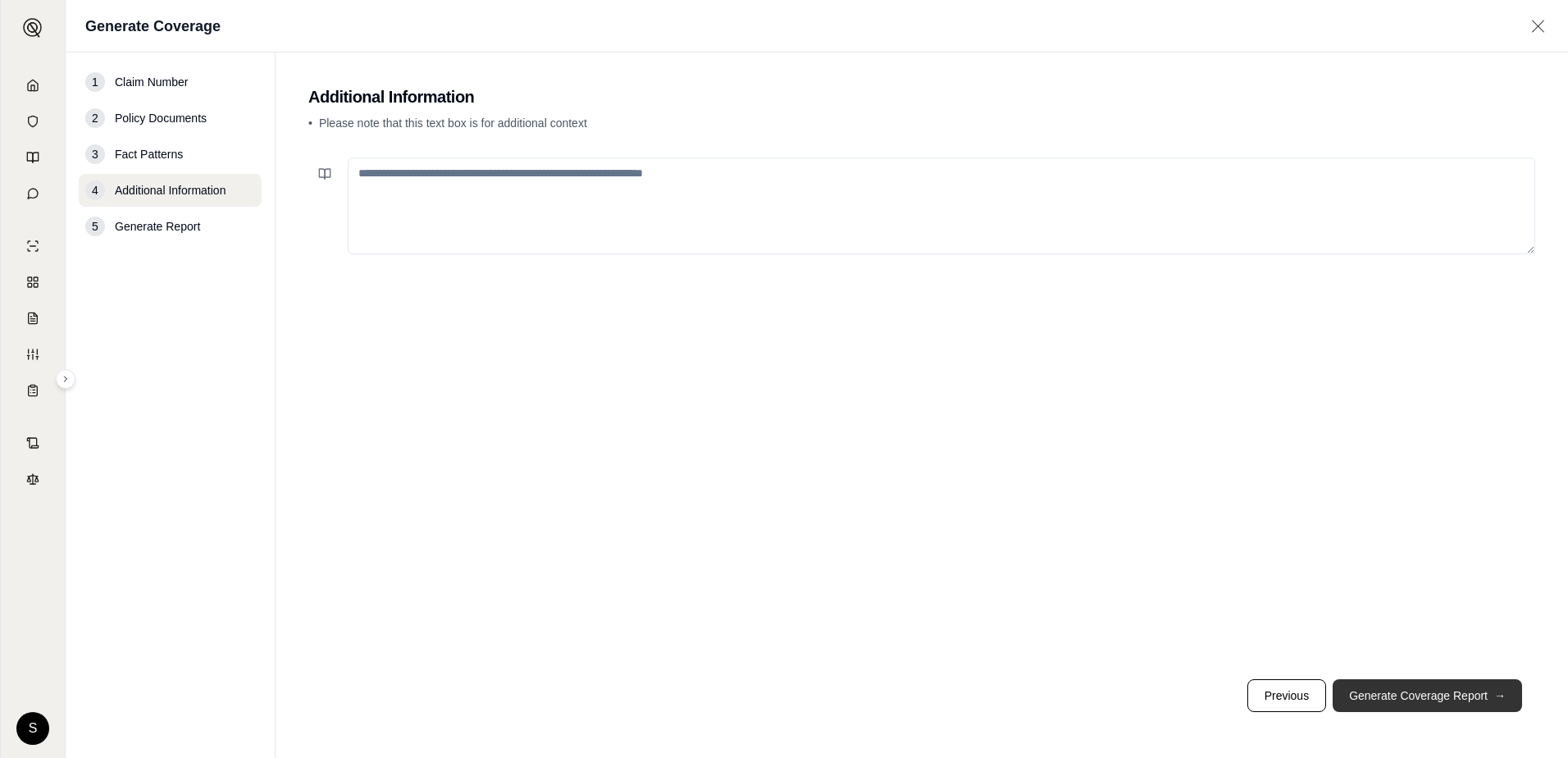
click at [1425, 697] on button "Generate Coverage Report →" at bounding box center [1427, 695] width 189 height 33
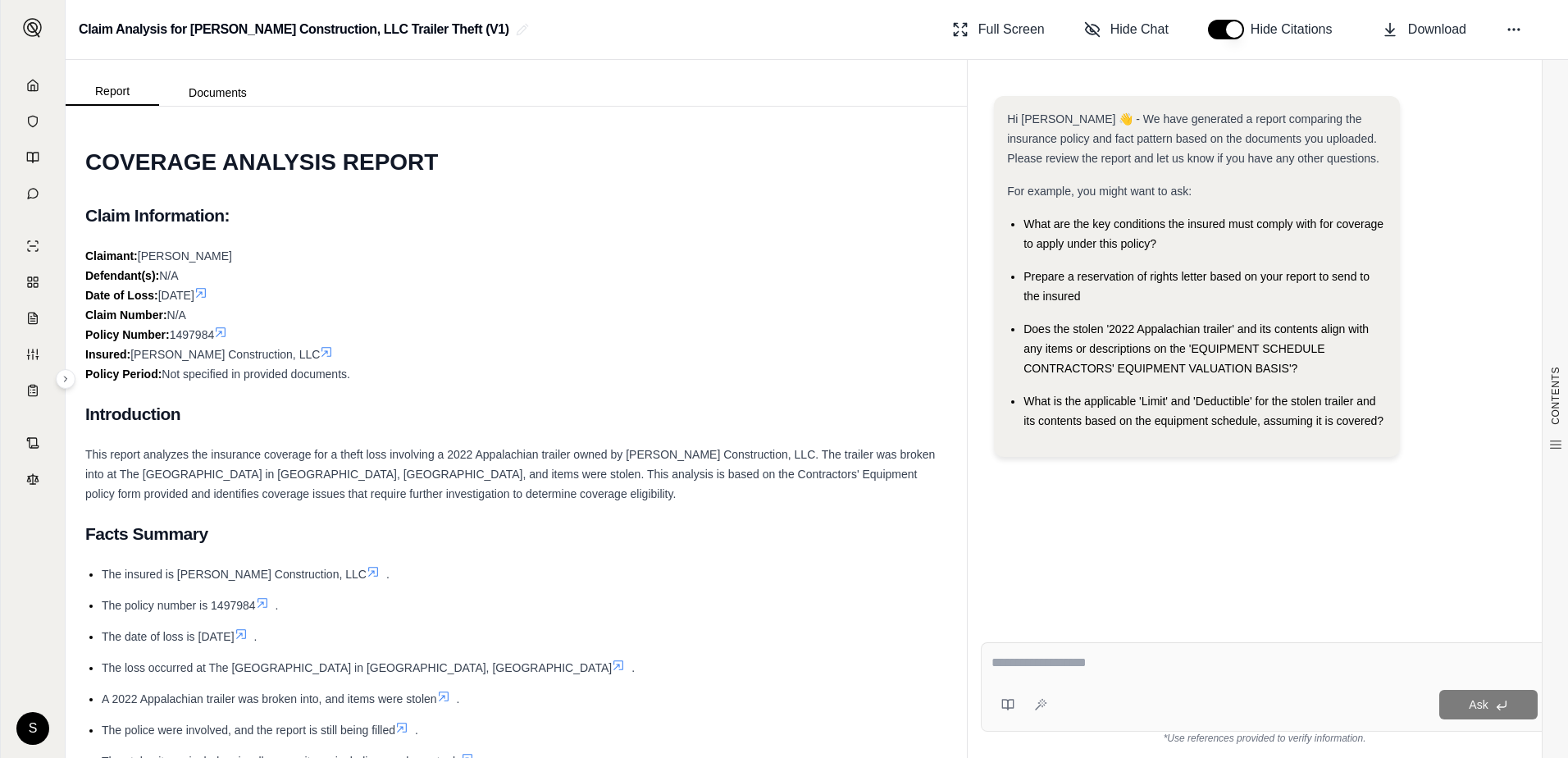
drag, startPoint x: 972, startPoint y: 202, endPoint x: 972, endPoint y: 217, distance: 15.0
click at [972, 217] on div "Hi [PERSON_NAME] 👋 - We have generated a report comparing the insurance policy …" at bounding box center [1265, 349] width 594 height 559
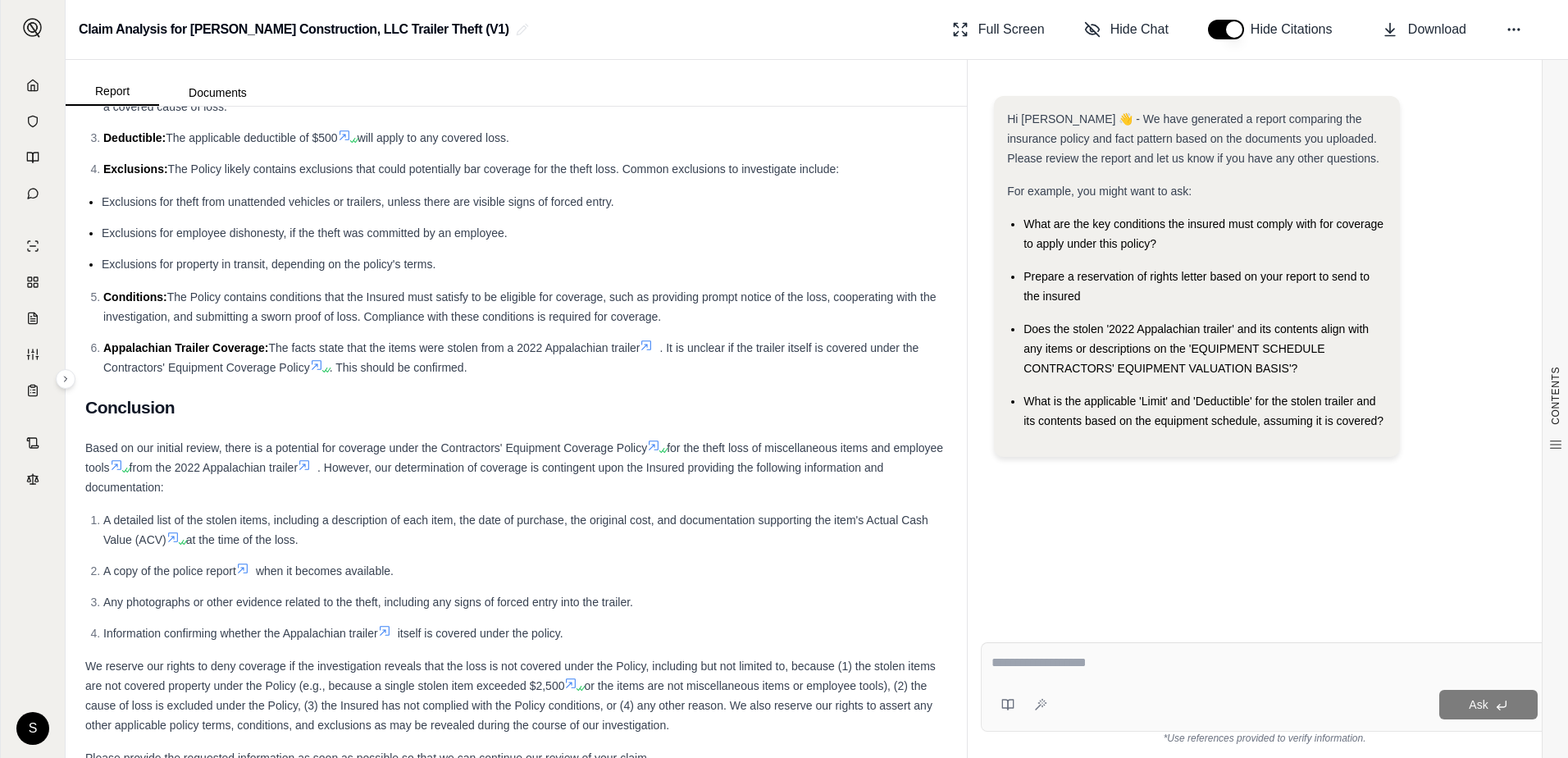
scroll to position [3263, 0]
